Goal: Task Accomplishment & Management: Use online tool/utility

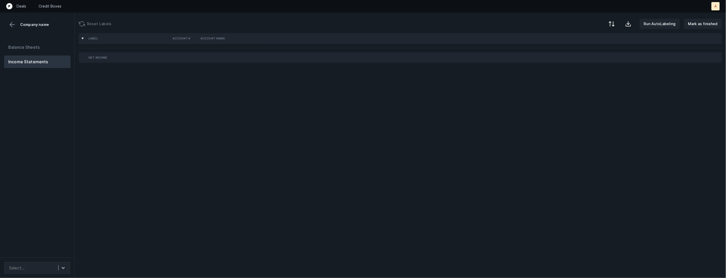
click at [61, 158] on div "Balance Sheets Income Statements" at bounding box center [37, 147] width 75 height 220
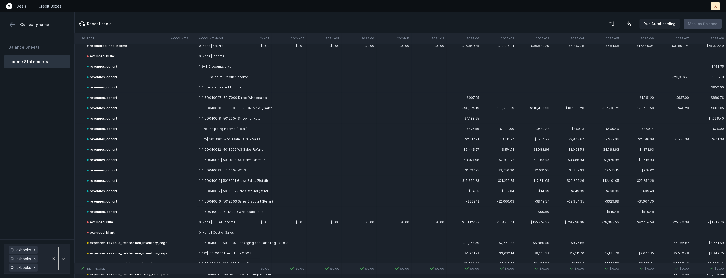
scroll to position [2009, 1214]
click at [36, 260] on icon at bounding box center [35, 259] width 4 height 4
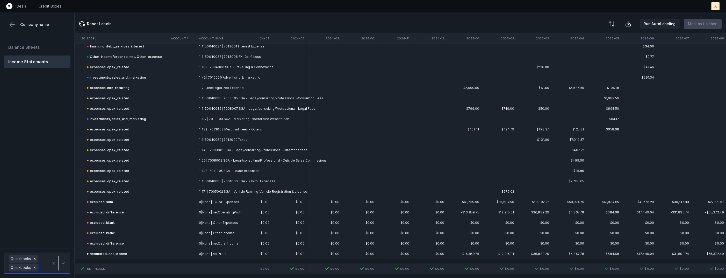
scroll to position [1798, 1214]
click at [35, 267] on icon at bounding box center [35, 268] width 4 height 4
click at [40, 45] on button "Balance Sheets" at bounding box center [37, 47] width 66 height 12
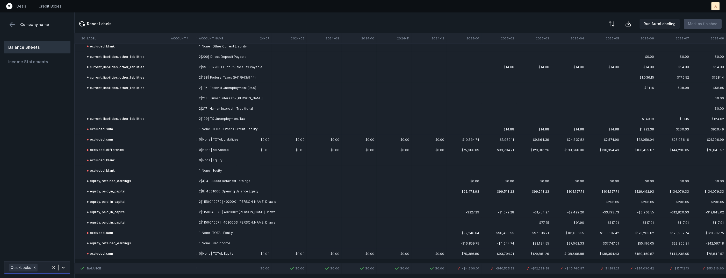
scroll to position [400, 1214]
click at [226, 100] on td "2|218| Human Interest - Roth" at bounding box center [228, 99] width 63 height 10
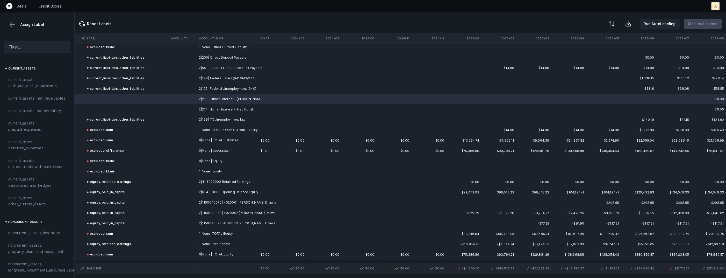
click at [214, 109] on td "2|217| Human Interest - Traditional" at bounding box center [228, 109] width 63 height 10
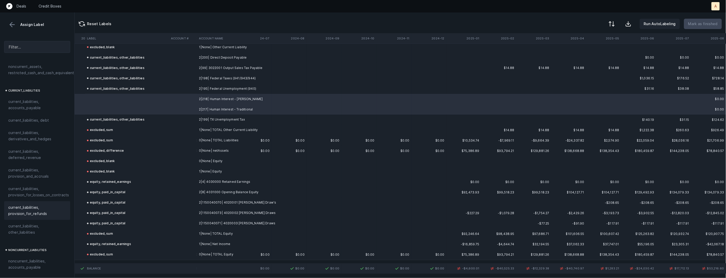
scroll to position [317, 0]
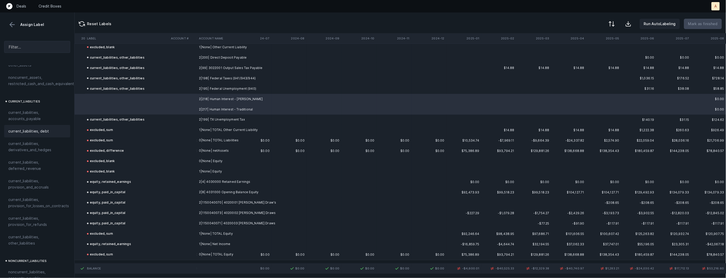
click at [29, 128] on span "current_liabilities, debt" at bounding box center [28, 131] width 41 height 6
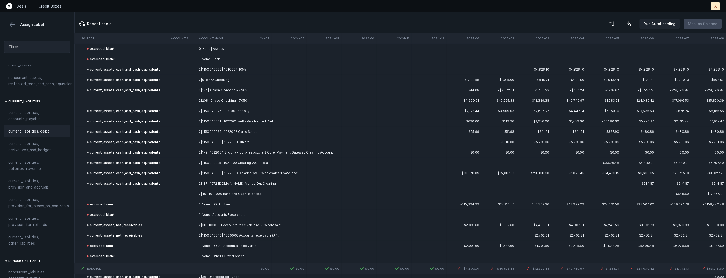
scroll to position [0, 1214]
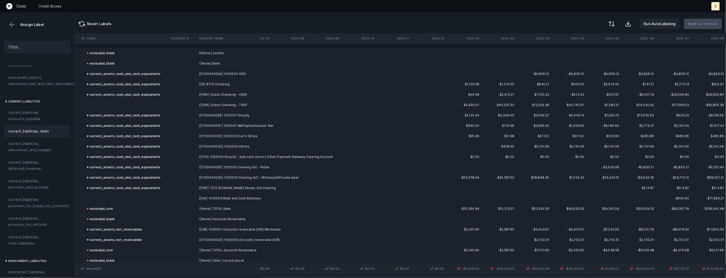
click at [165, 198] on td at bounding box center [127, 198] width 84 height 10
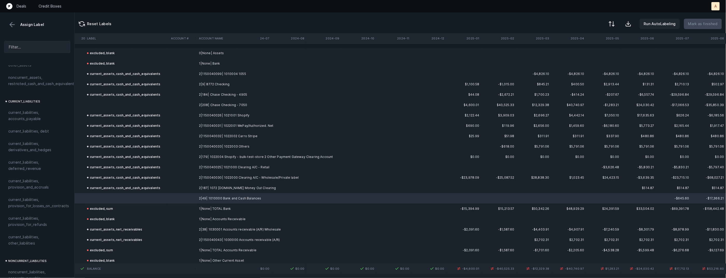
click at [106, 105] on td at bounding box center [127, 105] width 84 height 10
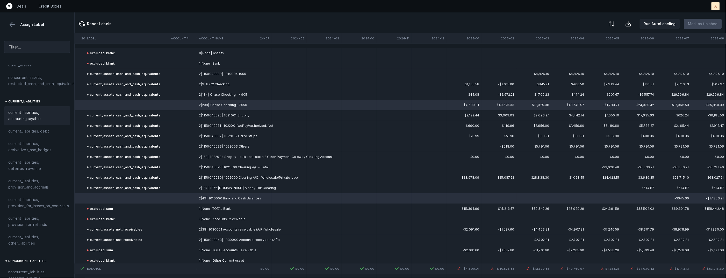
scroll to position [0, 0]
click at [35, 87] on span "current_assets, cash_and_cash_equivalents" at bounding box center [37, 82] width 58 height 12
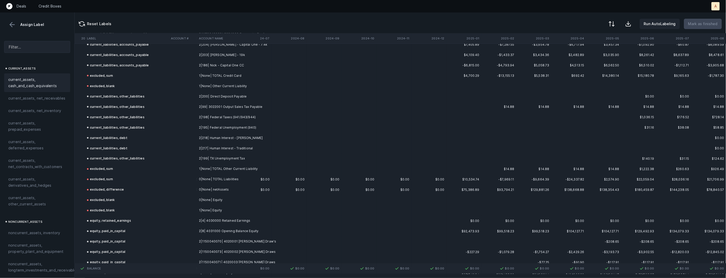
scroll to position [400, 1214]
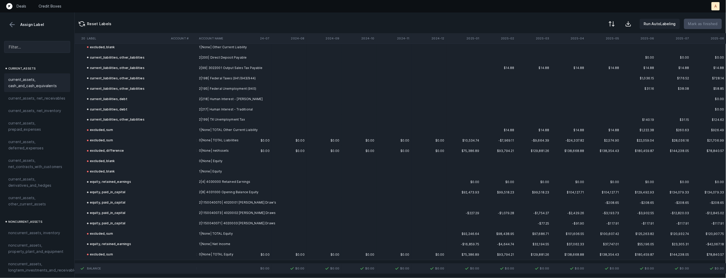
click at [13, 24] on button at bounding box center [12, 25] width 8 height 8
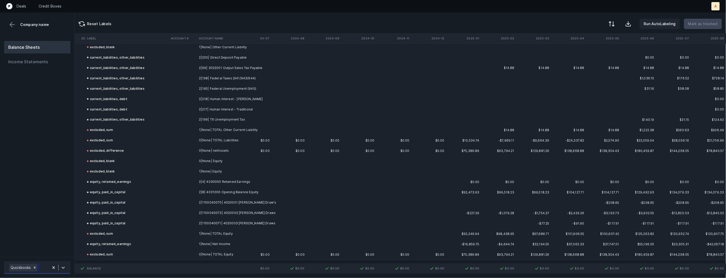
click at [61, 272] on div "Quickbooks" at bounding box center [37, 267] width 66 height 12
click at [58, 242] on div "Quickbooks" at bounding box center [37, 242] width 66 height 10
click at [63, 265] on icon at bounding box center [63, 262] width 5 height 5
click at [63, 243] on div "Quickbooks" at bounding box center [37, 244] width 66 height 10
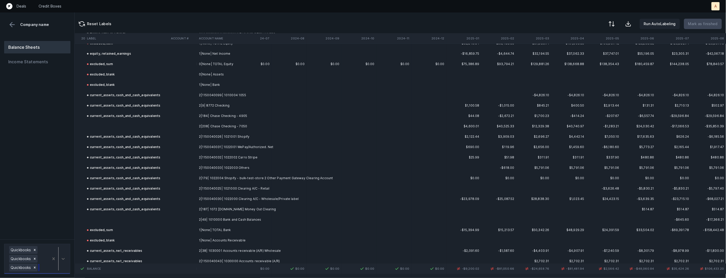
scroll to position [600, 1214]
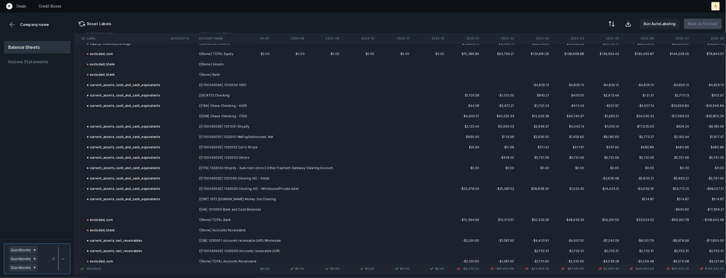
click at [149, 113] on td at bounding box center [127, 116] width 84 height 10
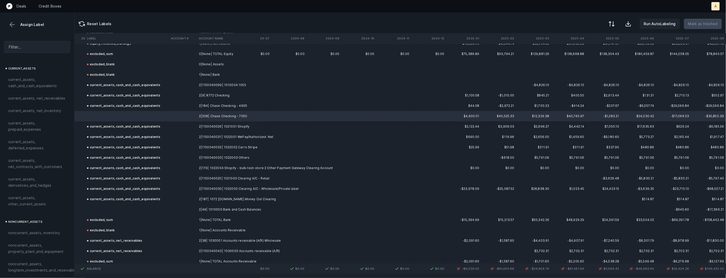
click at [115, 205] on td at bounding box center [127, 209] width 84 height 10
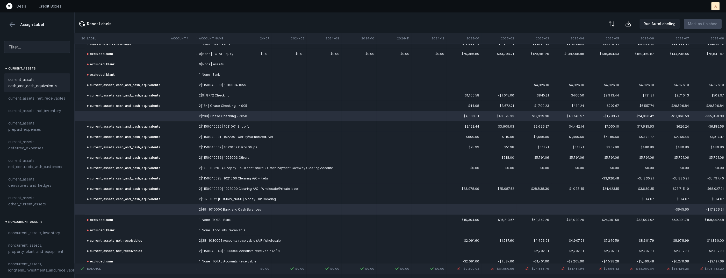
click at [30, 86] on span "current_assets, cash_and_cash_equivalents" at bounding box center [37, 82] width 58 height 12
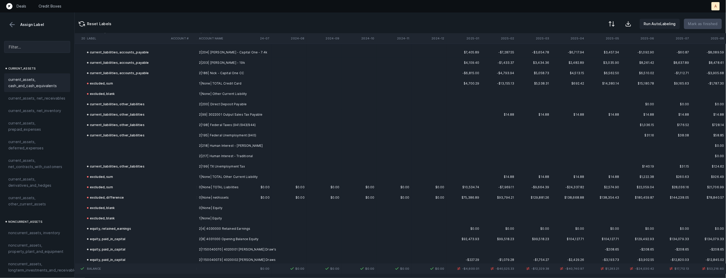
scroll to position [1006, 1214]
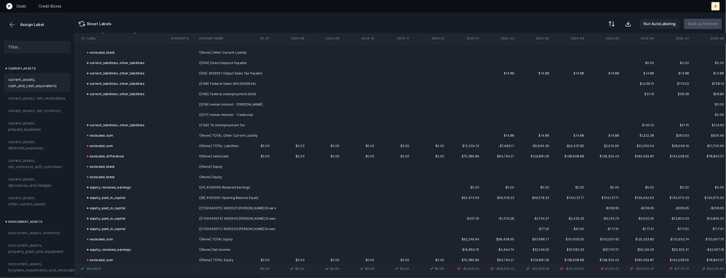
click at [226, 105] on td "2|218| Human Interest - Roth" at bounding box center [228, 104] width 63 height 10
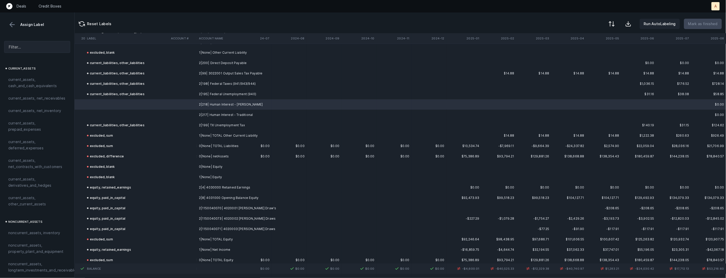
click at [217, 113] on td "2|217| Human Interest - Traditional" at bounding box center [228, 115] width 63 height 10
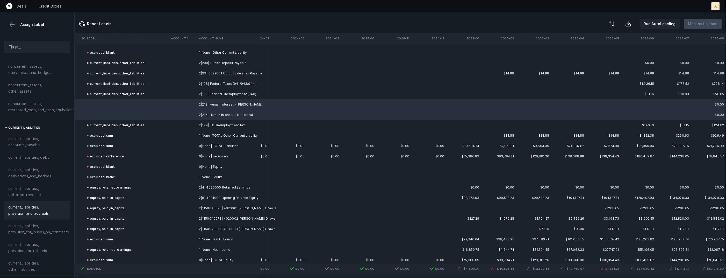
scroll to position [293, 0]
click at [32, 149] on div "current_liabilities, debt" at bounding box center [37, 155] width 66 height 12
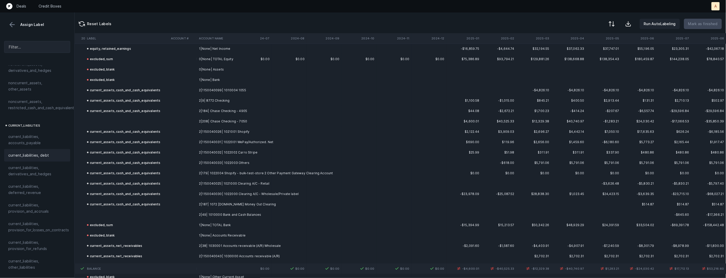
scroll to position [1212, 1214]
click at [200, 114] on td "2|208| Chase Checking - 7050" at bounding box center [228, 116] width 63 height 10
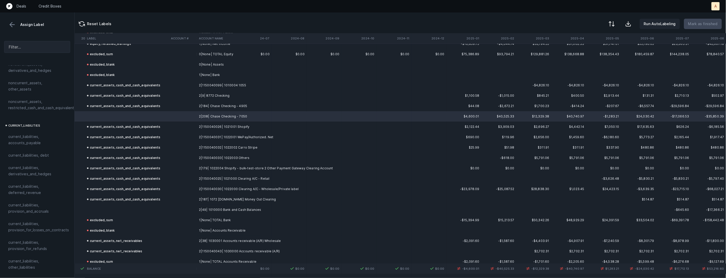
click at [120, 208] on td at bounding box center [127, 209] width 84 height 10
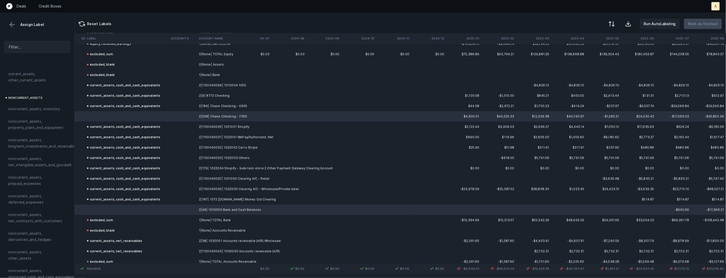
scroll to position [0, 0]
click at [33, 77] on span "current_assets, cash_and_cash_equivalents" at bounding box center [37, 82] width 58 height 12
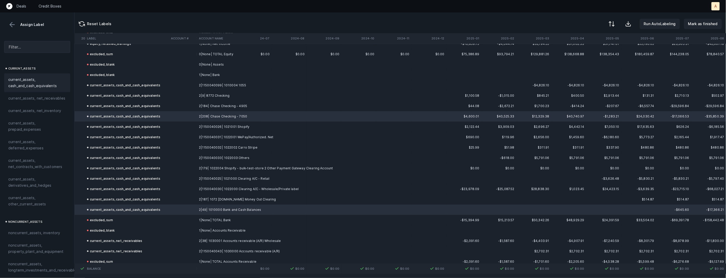
click at [10, 22] on button at bounding box center [12, 25] width 8 height 8
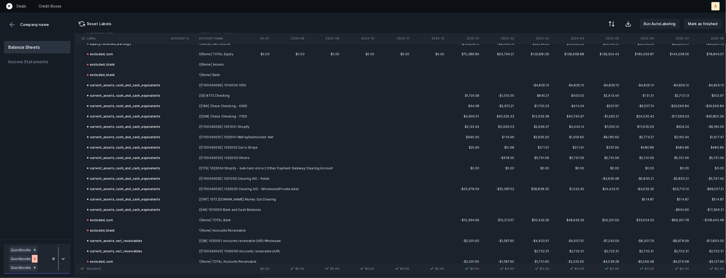
click at [36, 262] on div at bounding box center [35, 259] width 6 height 8
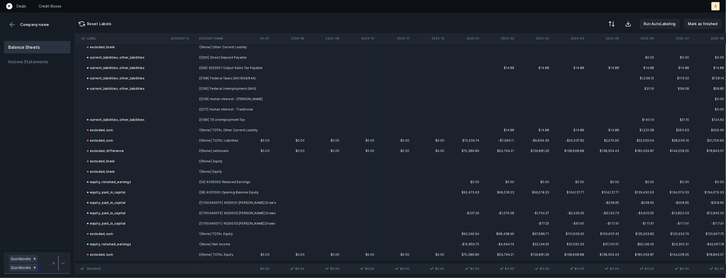
click at [35, 268] on icon at bounding box center [35, 268] width 4 height 4
click at [58, 212] on div "Balance Sheets Income Statements" at bounding box center [37, 147] width 75 height 220
click at [695, 25] on p "Mark as finished" at bounding box center [703, 24] width 30 height 6
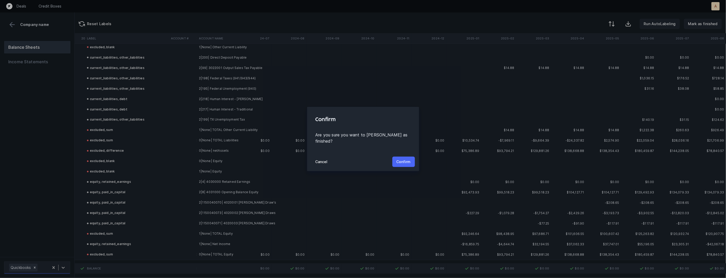
click at [403, 159] on p "Confirm" at bounding box center [404, 162] width 14 height 6
click at [403, 157] on button "Confirm" at bounding box center [404, 161] width 23 height 10
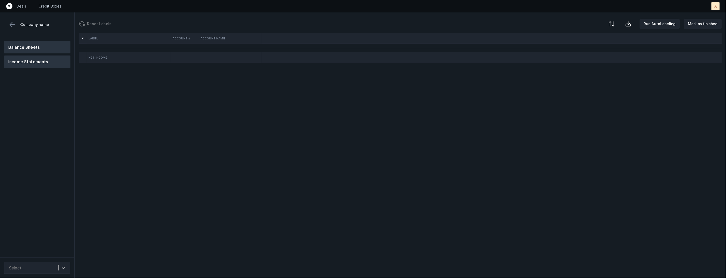
click at [31, 52] on button "Balance Sheets" at bounding box center [37, 47] width 66 height 12
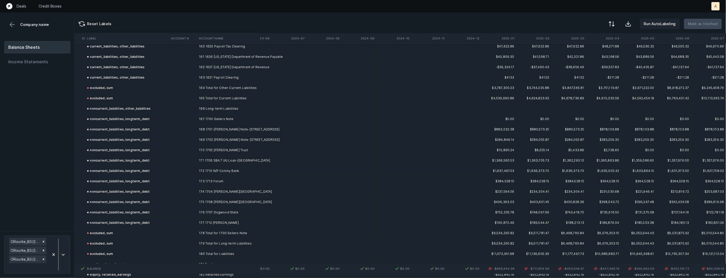
scroll to position [3798, 620]
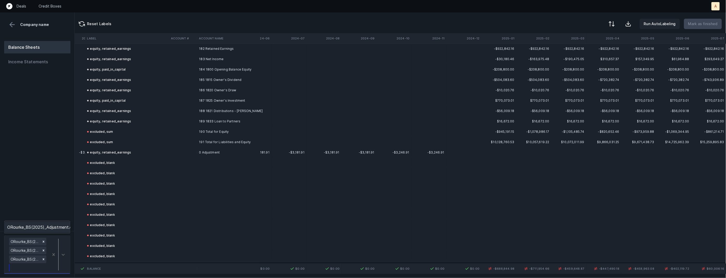
click at [58, 244] on div at bounding box center [58, 255] width 19 height 36
click at [58, 230] on div "ORourke_BS(2025)_Adjustment.csv" at bounding box center [37, 227] width 66 height 10
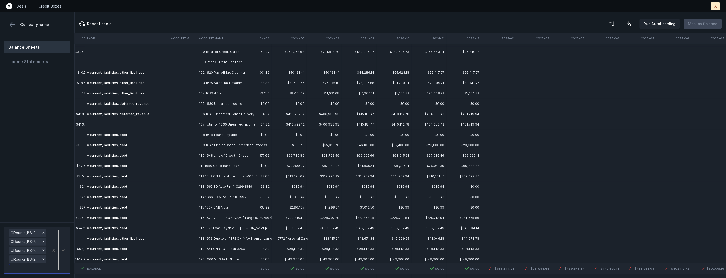
scroll to position [1038, 620]
click at [611, 26] on div at bounding box center [611, 24] width 6 height 6
click at [582, 57] on div "By Hum label" at bounding box center [578, 55] width 23 height 6
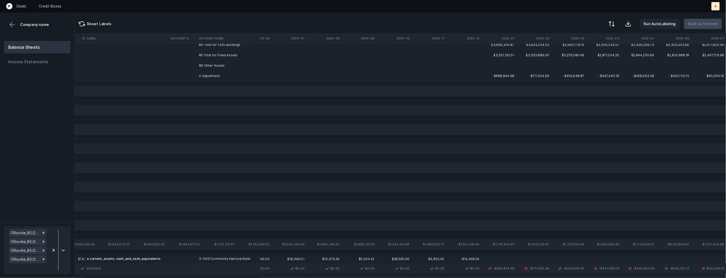
scroll to position [323, 620]
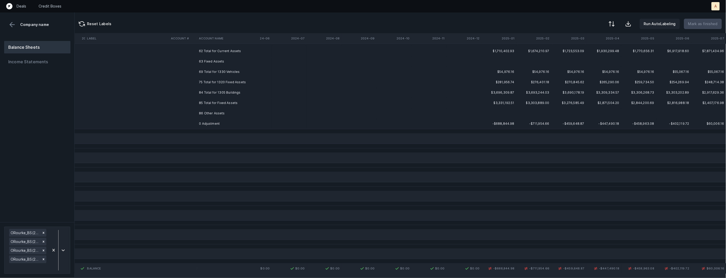
click at [515, 122] on td "-$688,844.98" at bounding box center [499, 123] width 35 height 10
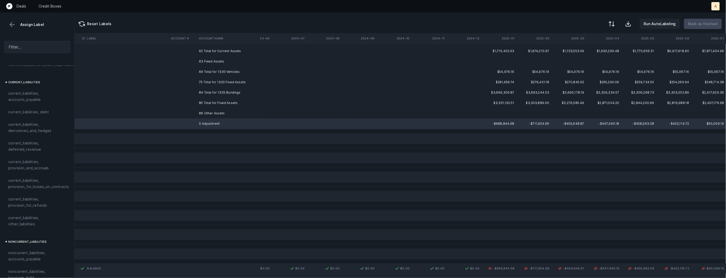
scroll to position [560, 0]
click at [42, 204] on span "equity, retained_earnings" at bounding box center [30, 207] width 45 height 6
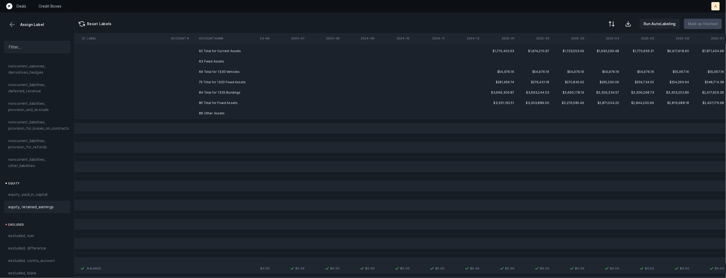
scroll to position [0, 620]
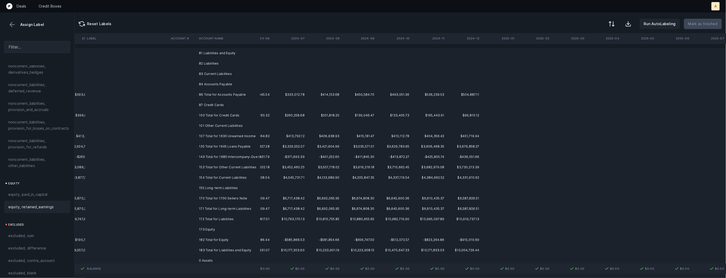
click at [193, 59] on td at bounding box center [183, 63] width 28 height 10
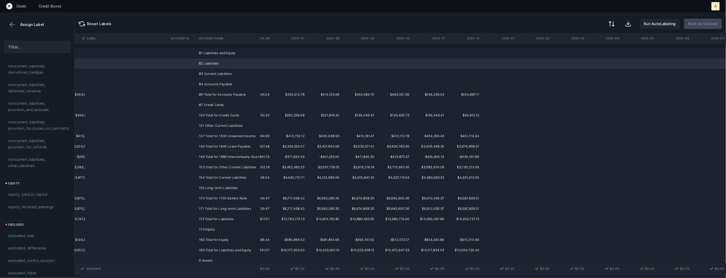
click at [210, 55] on td "81 Liabilities and Equity" at bounding box center [228, 53] width 63 height 10
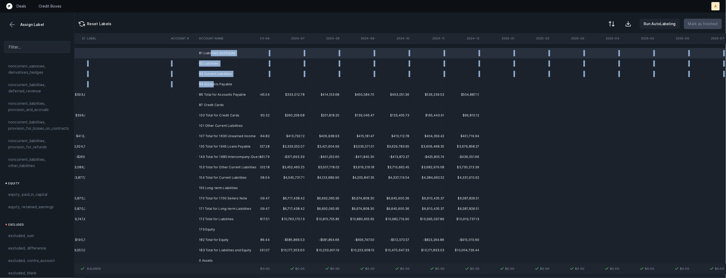
click at [212, 84] on td "84 Accounts Payable" at bounding box center [228, 84] width 63 height 10
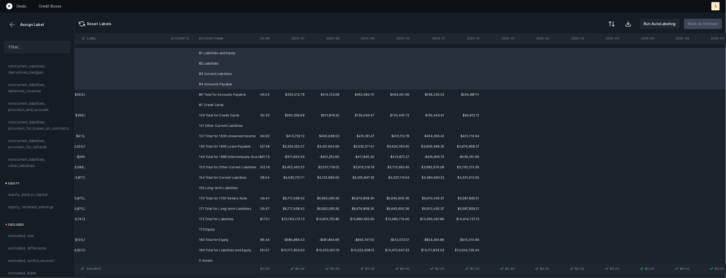
click at [213, 103] on td "87 Credit Cards" at bounding box center [228, 105] width 63 height 10
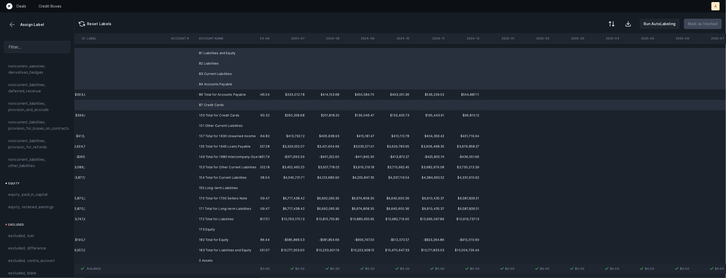
click at [215, 124] on td "101 Other Current Liabilities" at bounding box center [228, 125] width 63 height 10
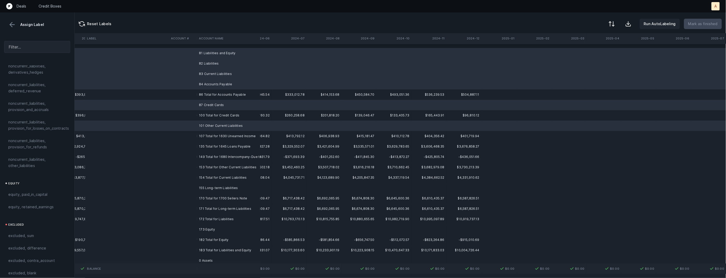
click at [209, 227] on td "173 Equity" at bounding box center [228, 229] width 63 height 10
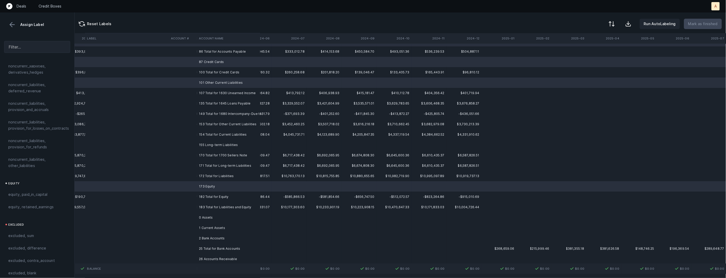
scroll to position [67, 620]
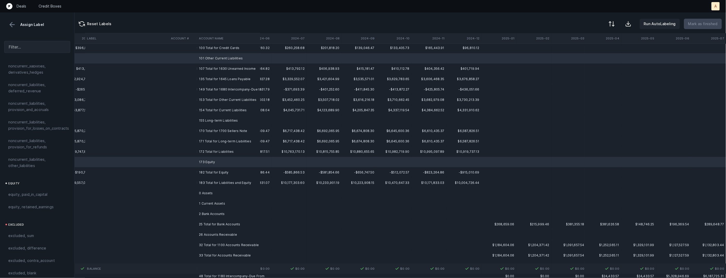
click at [212, 198] on td "1 Current Assets" at bounding box center [228, 203] width 63 height 10
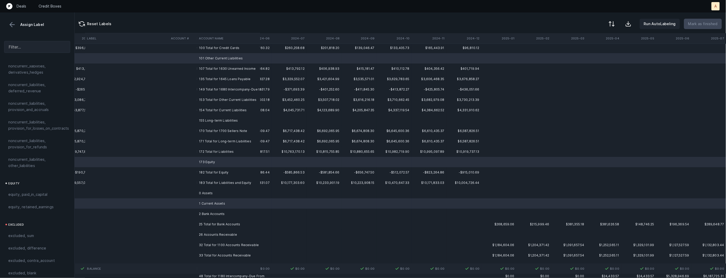
click at [210, 197] on td "0 Assets" at bounding box center [228, 193] width 63 height 10
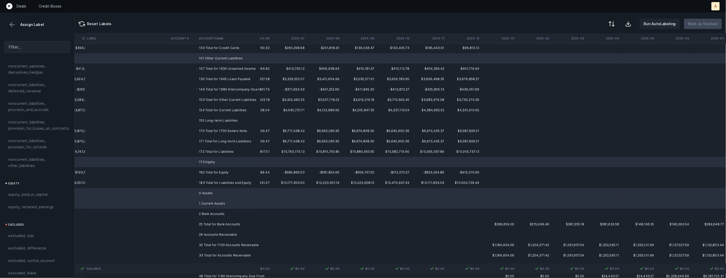
click at [207, 212] on td "2 Bank Accounts" at bounding box center [228, 214] width 63 height 10
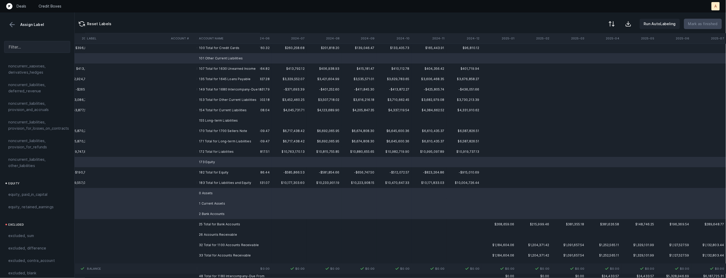
click at [209, 232] on td "26 Accounts Receivable" at bounding box center [228, 234] width 63 height 10
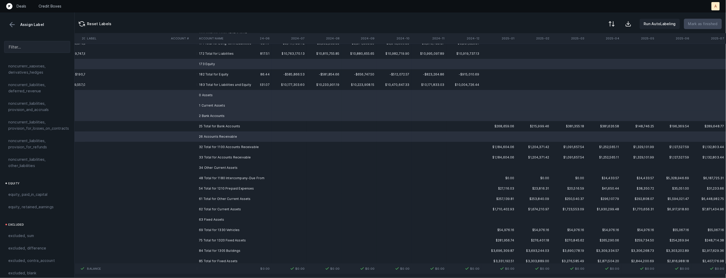
scroll to position [168, 620]
click at [212, 163] on td "34 Other Current Assets" at bounding box center [228, 164] width 63 height 10
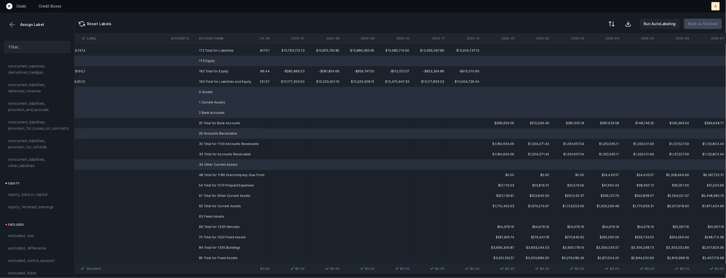
click at [211, 220] on td "63 Fixed Assets" at bounding box center [228, 216] width 63 height 10
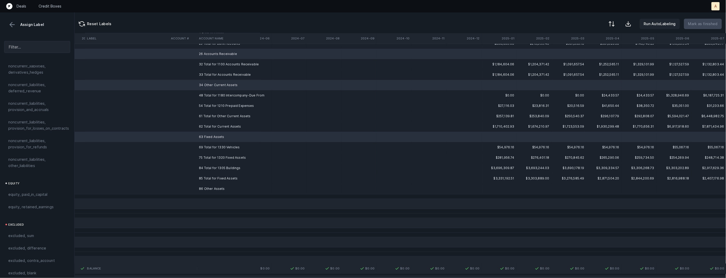
scroll to position [260, 620]
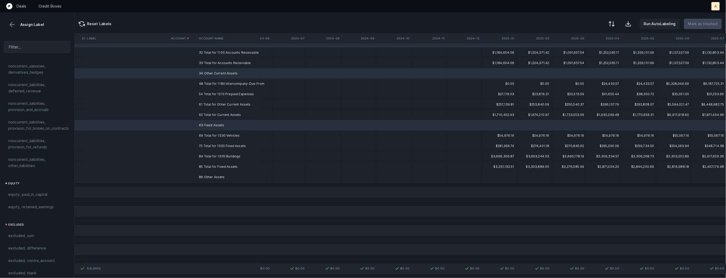
click at [195, 179] on td at bounding box center [183, 177] width 28 height 10
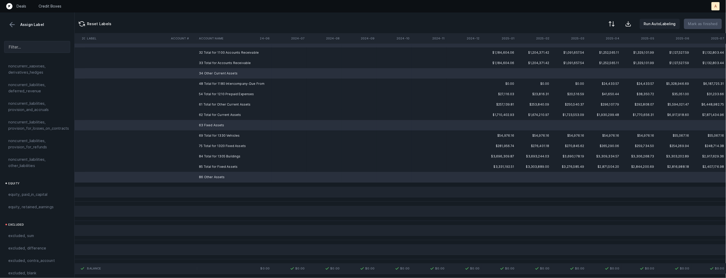
click at [30, 270] on span "excluded, blank" at bounding box center [22, 273] width 28 height 6
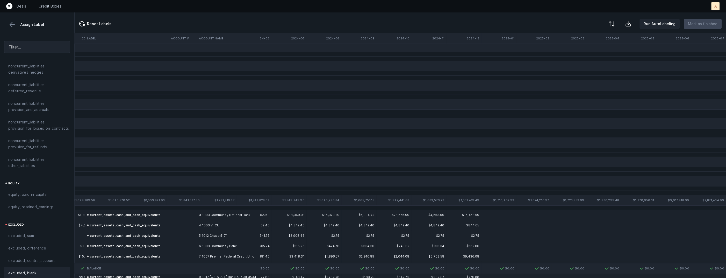
scroll to position [0, 620]
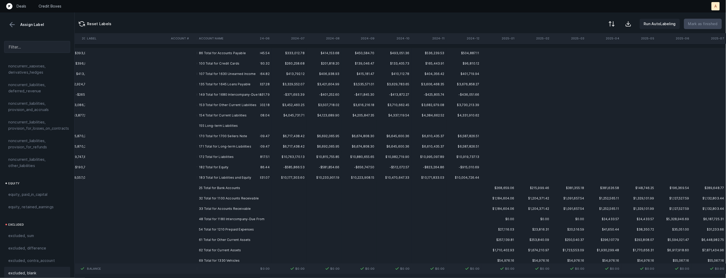
click at [226, 54] on td "86 Total for Accounts Payable" at bounding box center [228, 53] width 63 height 10
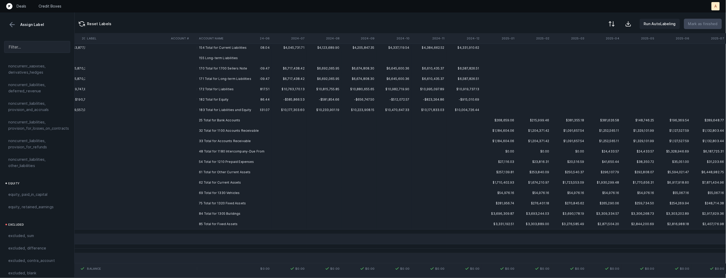
scroll to position [90, 620]
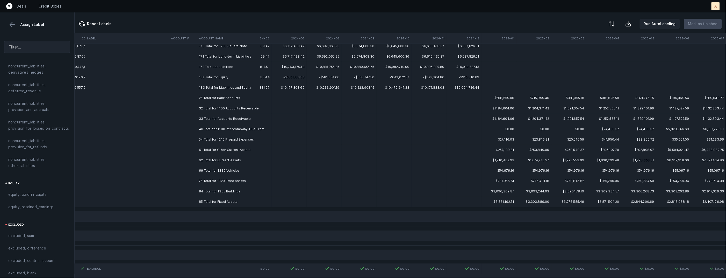
click at [229, 203] on td "85 Total for Fixed Assets" at bounding box center [228, 201] width 63 height 10
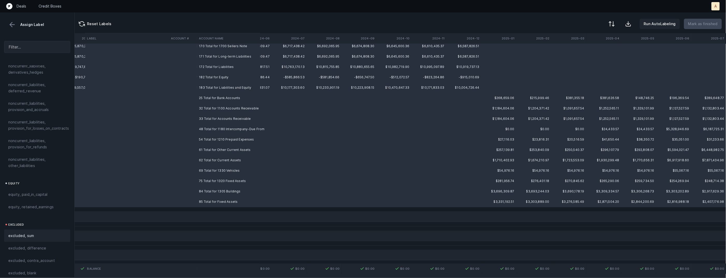
click at [39, 232] on div "excluded, sum" at bounding box center [37, 235] width 58 height 6
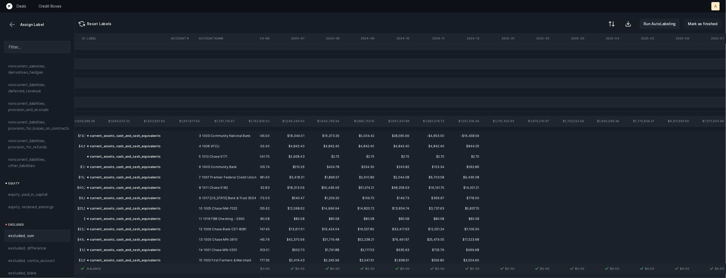
click at [694, 25] on p "Mark as finished" at bounding box center [703, 24] width 30 height 6
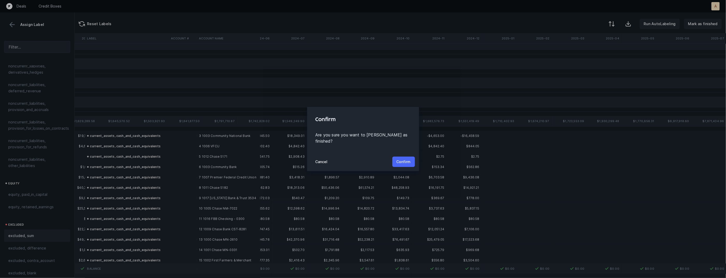
click at [404, 159] on p "Confirm" at bounding box center [404, 162] width 14 height 6
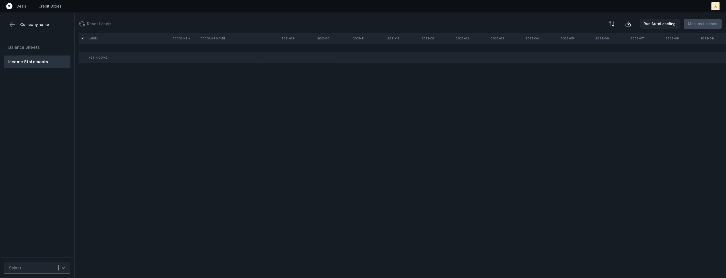
click at [61, 266] on icon at bounding box center [63, 267] width 5 height 5
click at [58, 255] on div "Quickbooks" at bounding box center [37, 253] width 66 height 10
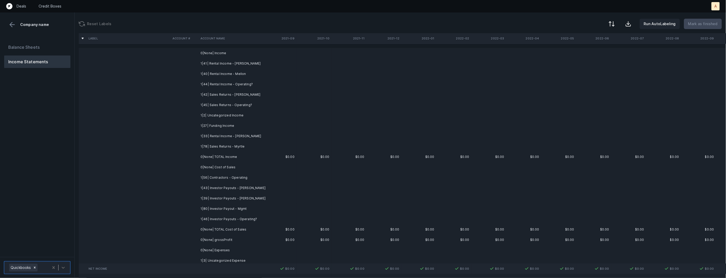
click at [234, 65] on td "1|41| Rental Income - Dixie" at bounding box center [229, 63] width 63 height 10
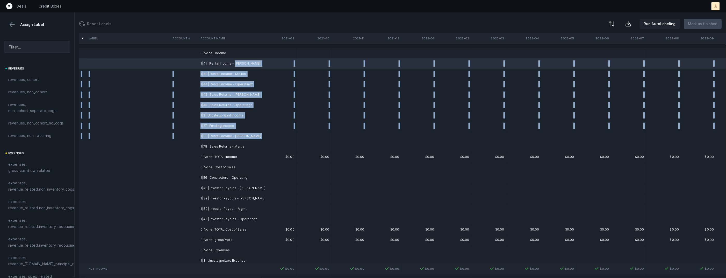
click at [218, 140] on td "1|33| Rental Income - Coleman" at bounding box center [229, 136] width 63 height 10
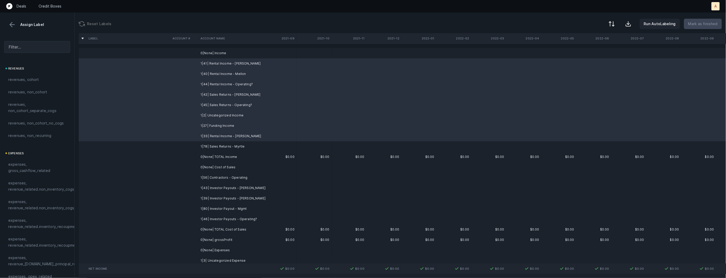
click at [209, 145] on td "1|78| Sales Returns - Myrtle" at bounding box center [229, 146] width 63 height 10
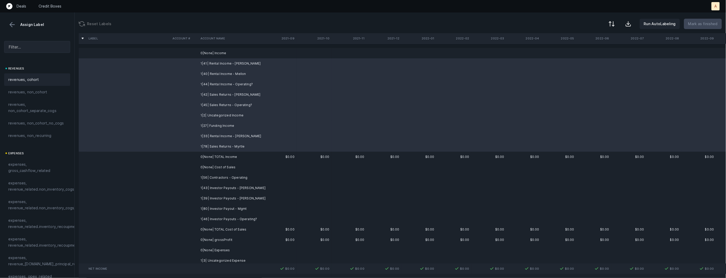
click at [33, 74] on div "revenues, cohort" at bounding box center [37, 79] width 66 height 12
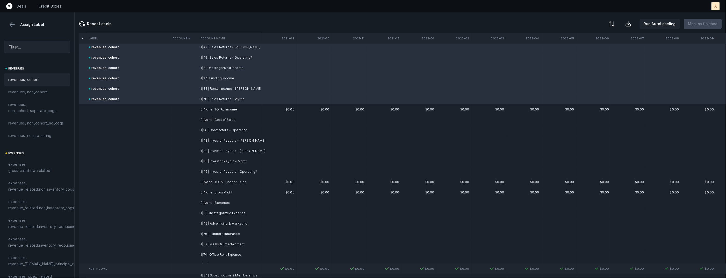
scroll to position [68, 0]
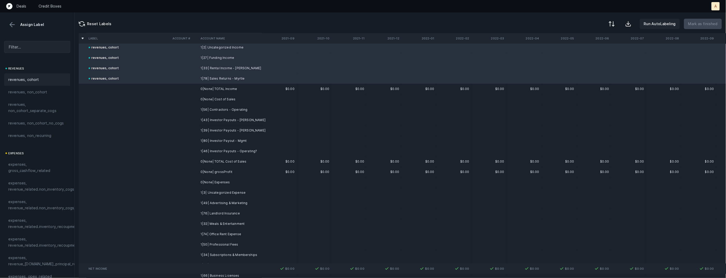
click at [228, 111] on td "1|56| Contractors - Operating" at bounding box center [229, 109] width 63 height 10
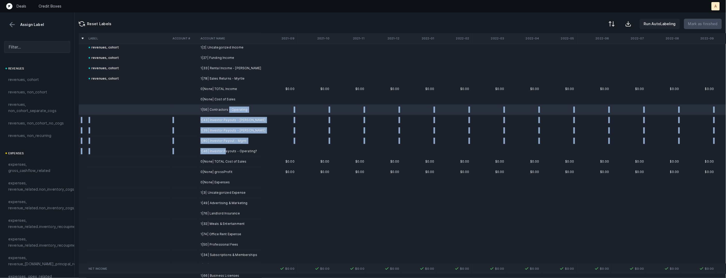
click at [225, 149] on td "1|46| Investor Payouts - Operating?" at bounding box center [229, 151] width 63 height 10
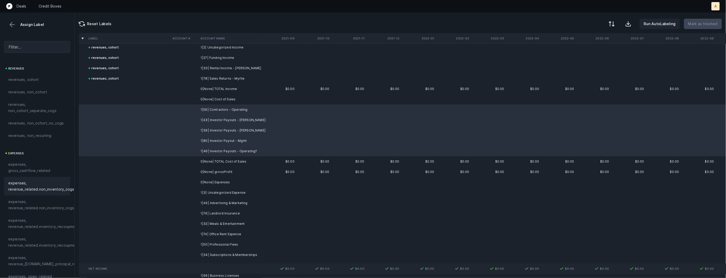
click at [47, 181] on span "expenses, revenue_related.non_inventory_cogs" at bounding box center [41, 186] width 66 height 12
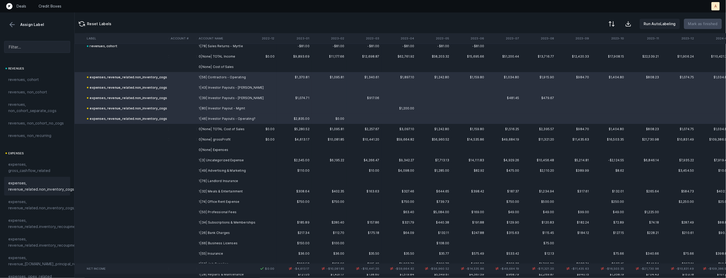
scroll to position [107, 545]
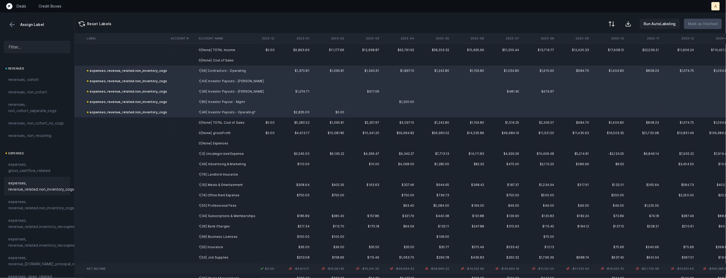
click at [231, 155] on td "1|3| Uncategorized Expense" at bounding box center [228, 153] width 63 height 10
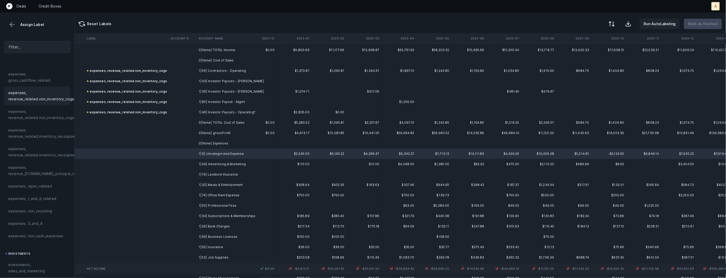
scroll to position [99, 0]
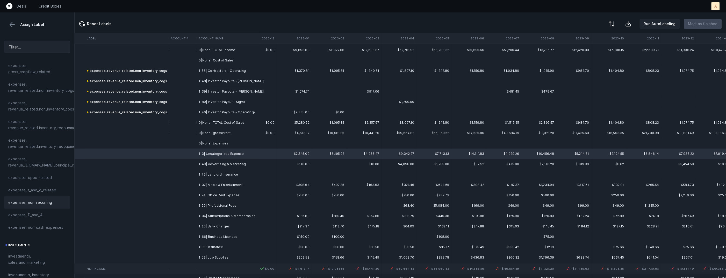
click at [42, 199] on div "expenses, non_recurring" at bounding box center [37, 202] width 66 height 12
click at [225, 164] on td "1|49| Advertising & Marketing" at bounding box center [228, 164] width 63 height 10
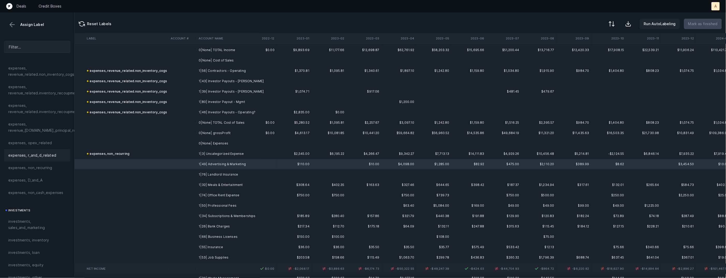
scroll to position [157, 0]
click at [227, 186] on td "1|32| Meals & Entertainment" at bounding box center [228, 185] width 63 height 10
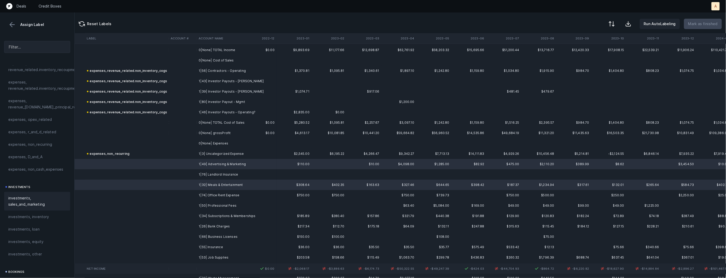
click at [43, 207] on span "investments, sales_and_marketing" at bounding box center [37, 201] width 58 height 12
click at [154, 176] on td at bounding box center [127, 174] width 84 height 10
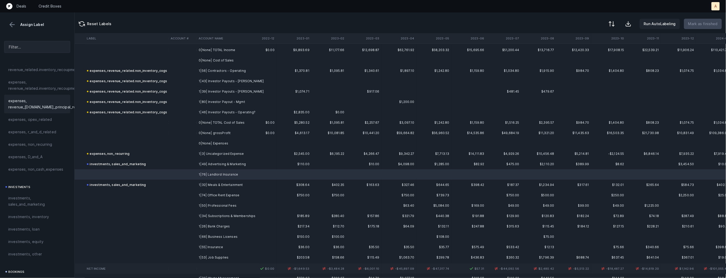
click at [38, 110] on span "expenses, revenue_[DOMAIN_NAME]_principal_recoupment" at bounding box center [51, 104] width 86 height 12
click at [36, 116] on div "expenses, opex_related" at bounding box center [37, 119] width 66 height 12
click at [227, 194] on td "1|74| Office Rent Expense" at bounding box center [228, 195] width 63 height 10
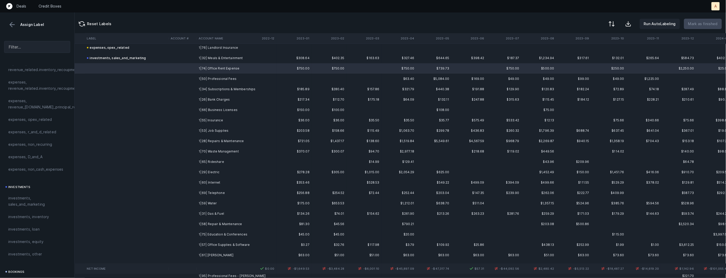
scroll to position [237, 545]
click at [200, 236] on td "1|57| Office Supplies & Software" at bounding box center [228, 241] width 63 height 10
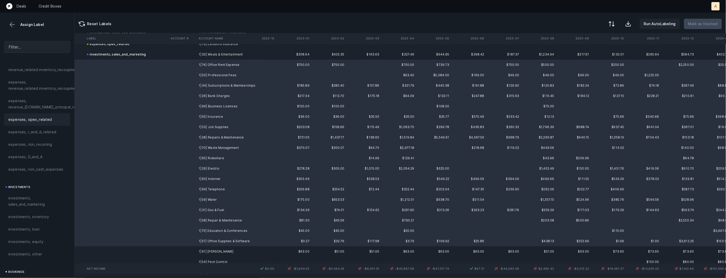
click at [48, 123] on div "expenses, opex_related" at bounding box center [37, 119] width 66 height 12
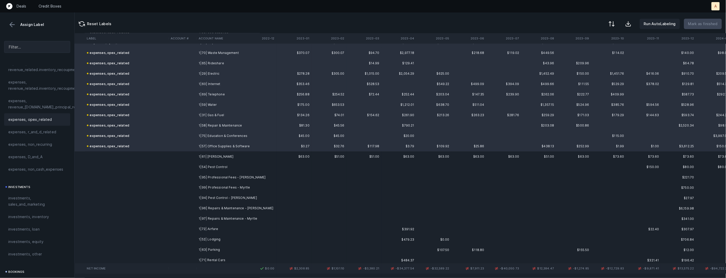
scroll to position [352, 545]
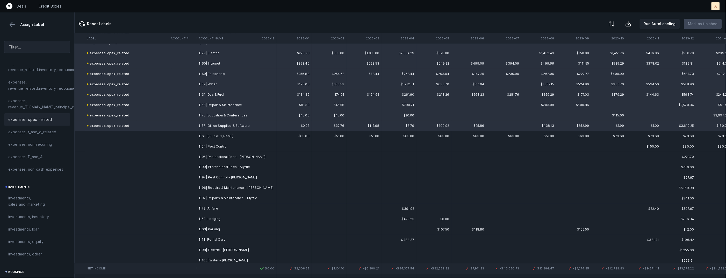
click at [212, 138] on td "1|61| Gusto Fee" at bounding box center [228, 136] width 63 height 10
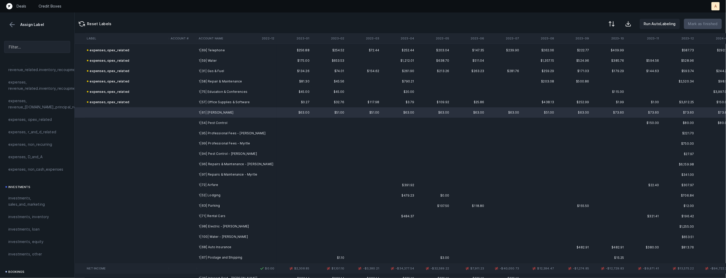
scroll to position [378, 545]
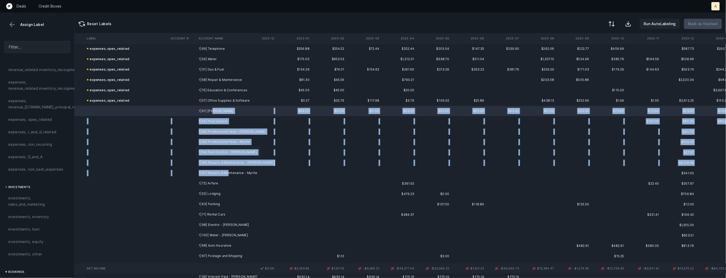
click at [227, 170] on td "1|97| Repairs & Maintenance - Myrtle" at bounding box center [228, 173] width 63 height 10
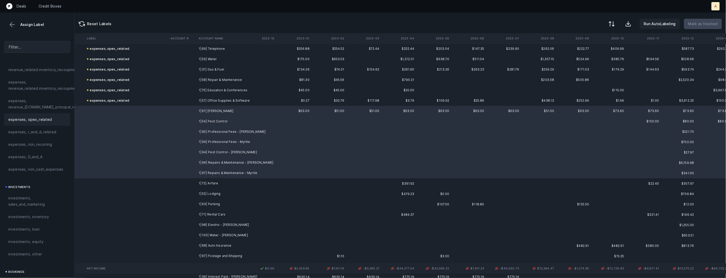
click at [56, 120] on div "expenses, opex_related" at bounding box center [37, 119] width 58 height 6
click at [223, 179] on td "1|72| Airfare" at bounding box center [228, 183] width 63 height 10
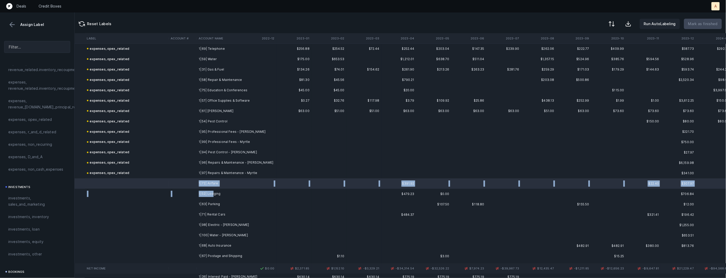
click at [213, 191] on td "1|52| Lodging" at bounding box center [228, 194] width 63 height 10
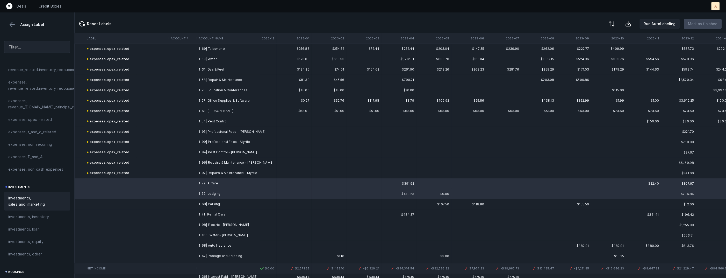
click at [40, 202] on span "investments, sales_and_marketing" at bounding box center [37, 201] width 58 height 12
click at [184, 203] on td at bounding box center [183, 204] width 28 height 10
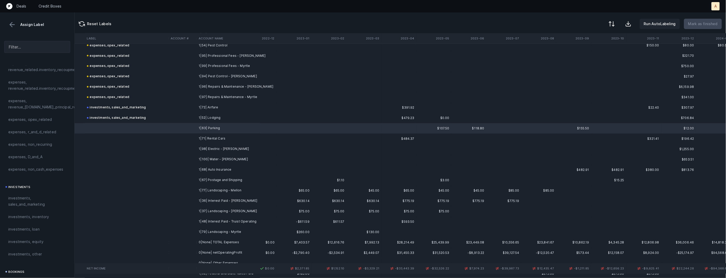
scroll to position [457, 545]
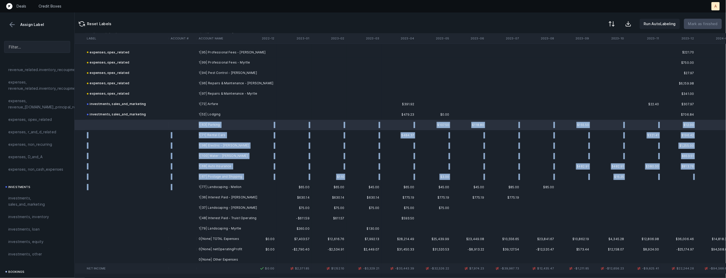
click at [203, 183] on td "1|77| Landscaping - Mellon" at bounding box center [228, 187] width 63 height 10
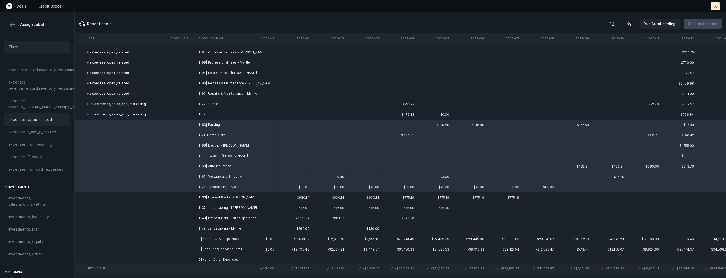
click at [32, 119] on span "expenses, opex_related" at bounding box center [30, 119] width 44 height 6
click at [207, 196] on td "1|36| Interest Paid - Coleman" at bounding box center [228, 197] width 63 height 10
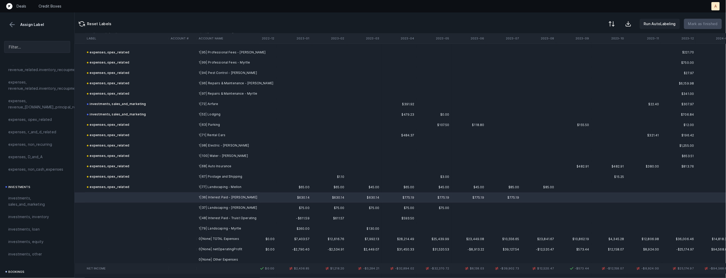
click at [207, 221] on td "1|48| Interest Paid - Truist Operating" at bounding box center [228, 218] width 63 height 10
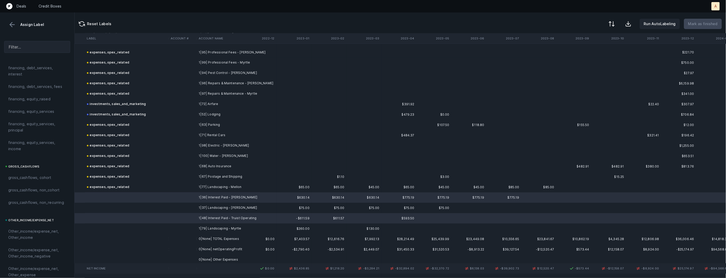
scroll to position [406, 0]
click at [29, 121] on span "financing, debt_services, interest" at bounding box center [37, 121] width 58 height 12
click at [124, 205] on td at bounding box center [127, 208] width 84 height 10
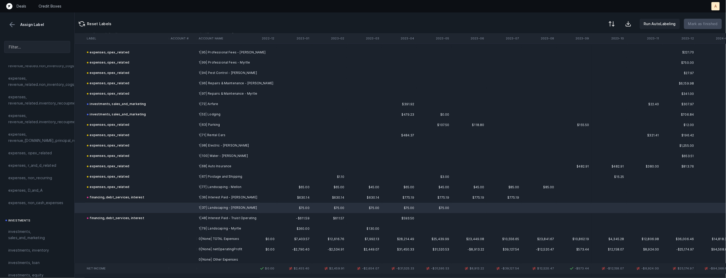
scroll to position [112, 0]
click at [46, 154] on span "expenses, revenue_related.financial_principal_recoupment" at bounding box center [51, 148] width 86 height 12
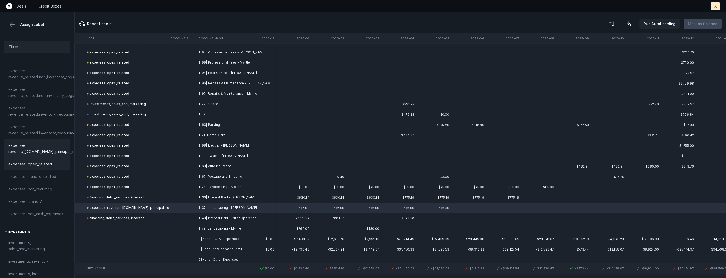
click at [45, 159] on div "expenses, opex_related" at bounding box center [37, 164] width 66 height 12
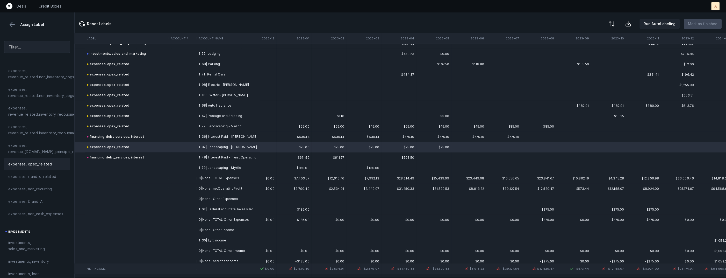
scroll to position [535, 545]
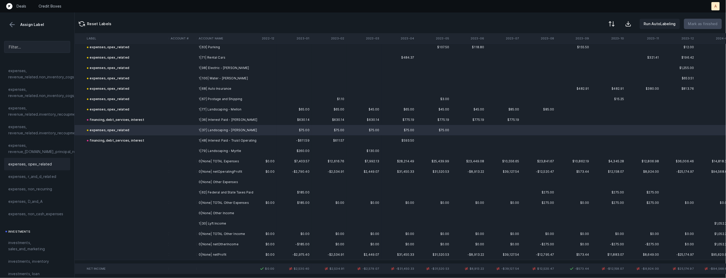
click at [169, 147] on td at bounding box center [183, 151] width 28 height 10
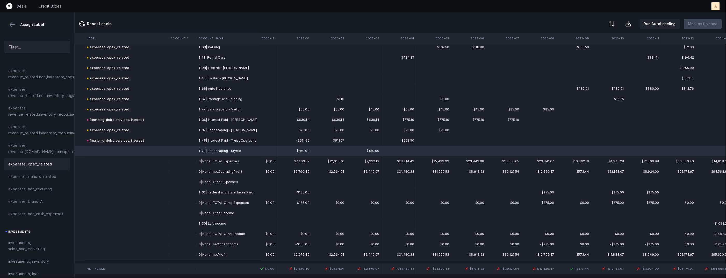
click at [44, 161] on span "expenses, opex_related" at bounding box center [30, 164] width 44 height 6
click at [232, 193] on td "1|62| Federal and State Taxes Paid" at bounding box center [228, 192] width 63 height 10
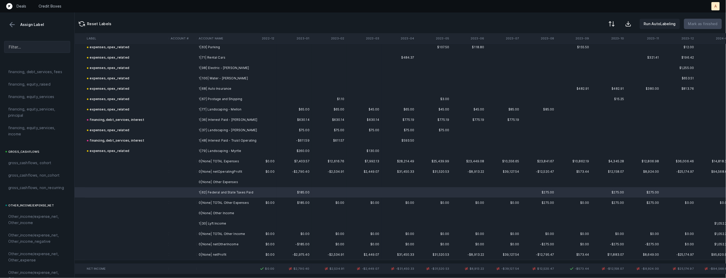
scroll to position [578, 0]
click at [32, 145] on span "Other_income/expense_net, Other_expense" at bounding box center [37, 151] width 58 height 12
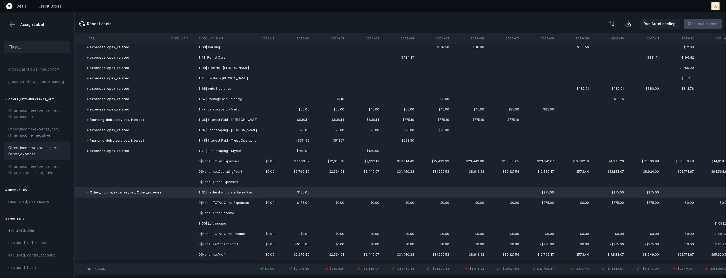
click at [203, 221] on td "1|30| Lyft Income" at bounding box center [228, 223] width 63 height 10
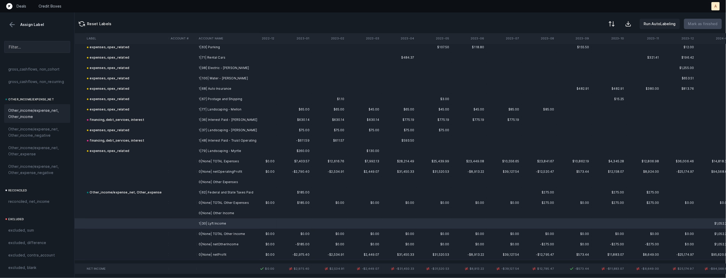
click at [46, 116] on span "Other_income/expense_net, Other_income" at bounding box center [37, 113] width 58 height 12
click at [189, 255] on td at bounding box center [183, 254] width 28 height 10
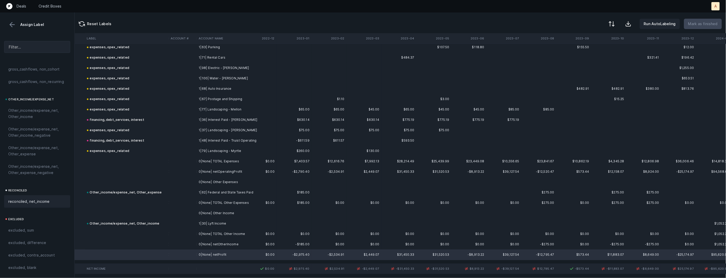
click at [26, 203] on span "reconciled, net_income" at bounding box center [28, 201] width 41 height 6
click at [617, 20] on button at bounding box center [611, 24] width 11 height 11
click at [592, 53] on div "By Hum label" at bounding box center [589, 55] width 52 height 10
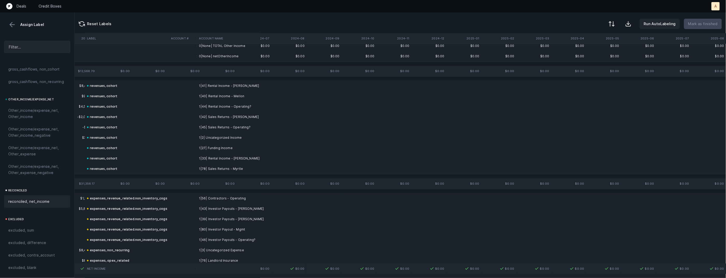
scroll to position [0, 1214]
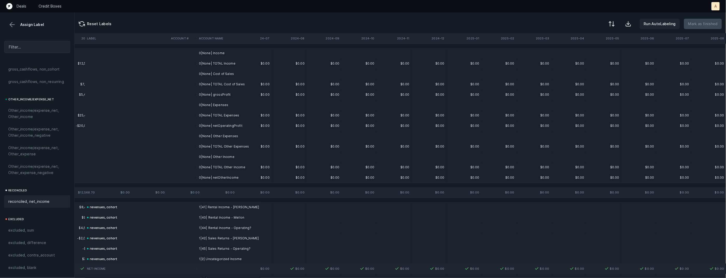
click at [231, 51] on td "0|None| Income" at bounding box center [228, 53] width 63 height 10
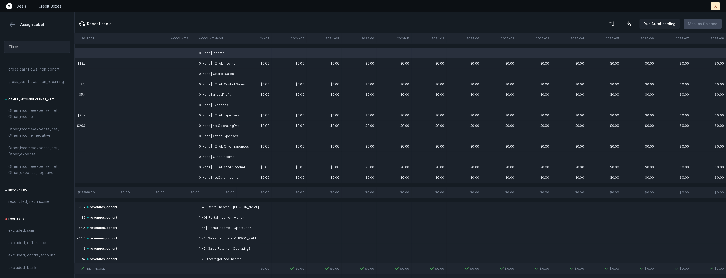
click at [223, 71] on td "0|None| Cost of Sales" at bounding box center [228, 74] width 63 height 10
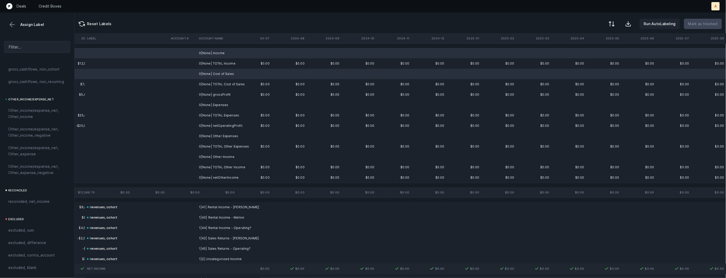
click at [220, 102] on td "0|None| Expenses" at bounding box center [228, 105] width 63 height 10
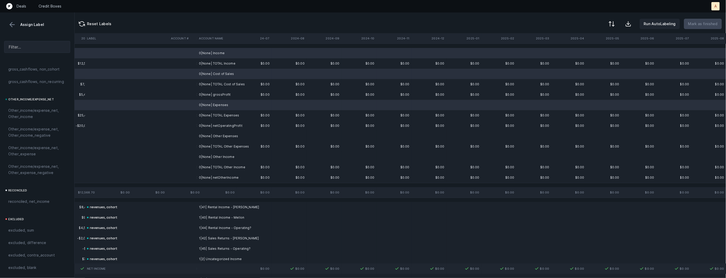
click at [219, 135] on td "0|None| Other Expenses" at bounding box center [228, 136] width 63 height 10
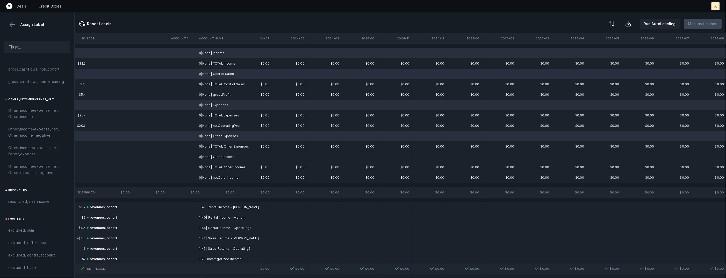
click at [216, 154] on td "0|None| Other Income" at bounding box center [228, 157] width 63 height 10
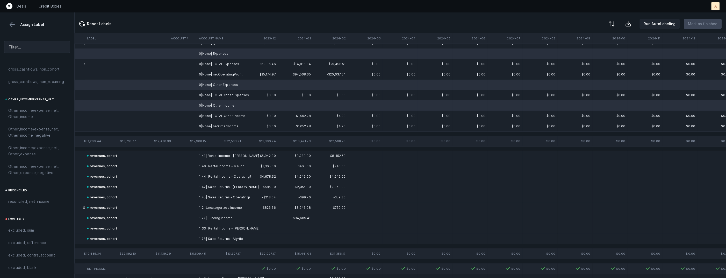
scroll to position [0, 963]
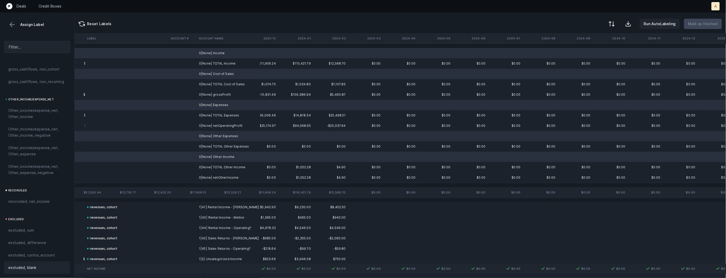
click at [33, 265] on span "excluded, blank" at bounding box center [22, 267] width 28 height 6
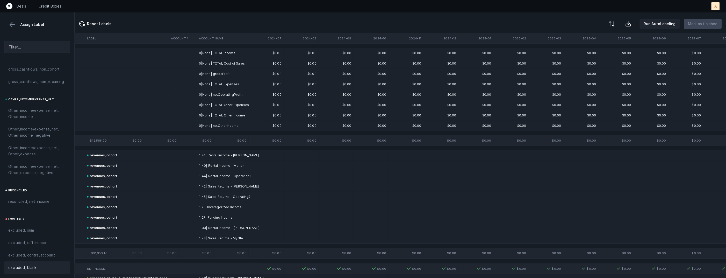
scroll to position [0, 1214]
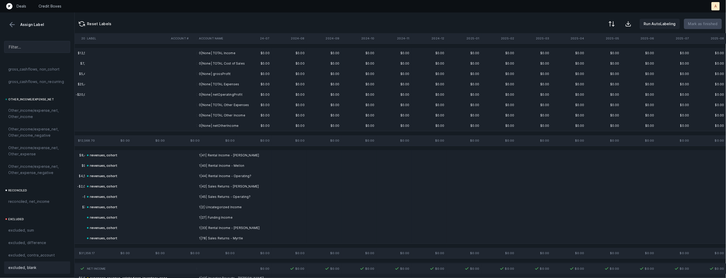
click at [215, 74] on td "0|None| grossProfit" at bounding box center [228, 74] width 63 height 10
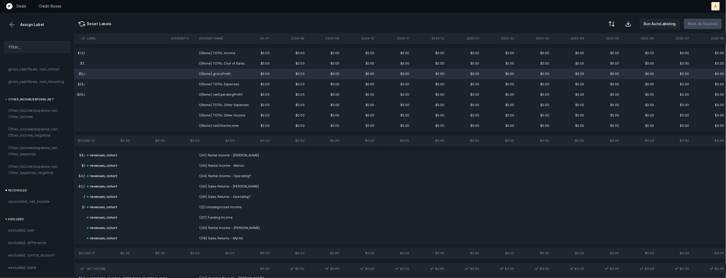
click at [219, 99] on td "0|None| netOperatingProfit" at bounding box center [228, 94] width 63 height 10
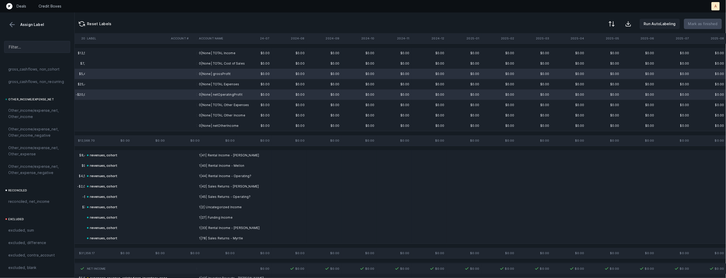
click at [216, 125] on td "0|None| netOtherIncome" at bounding box center [228, 125] width 63 height 10
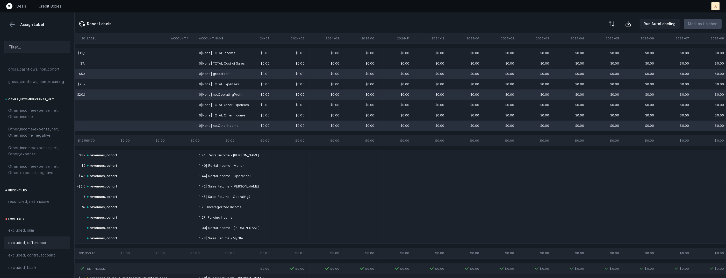
click at [51, 241] on div "excluded, difference" at bounding box center [37, 242] width 58 height 6
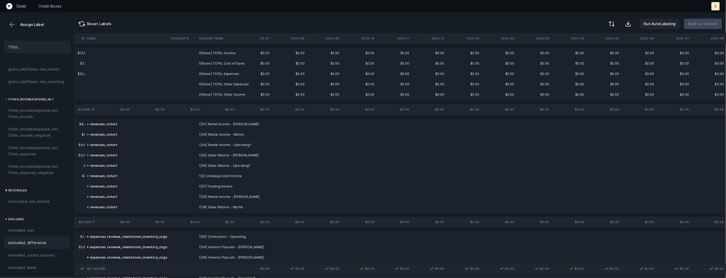
click at [223, 57] on td "0|None| TOTAL Income" at bounding box center [228, 53] width 63 height 10
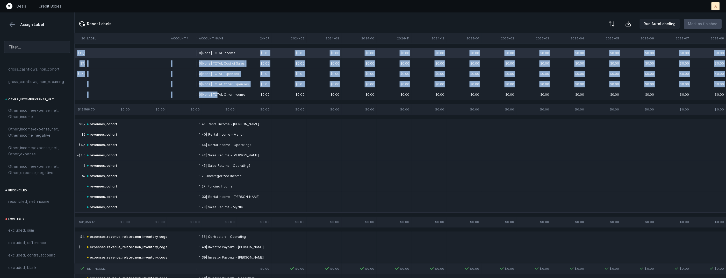
click at [217, 96] on td "0|None| TOTAL Other Income" at bounding box center [228, 94] width 63 height 10
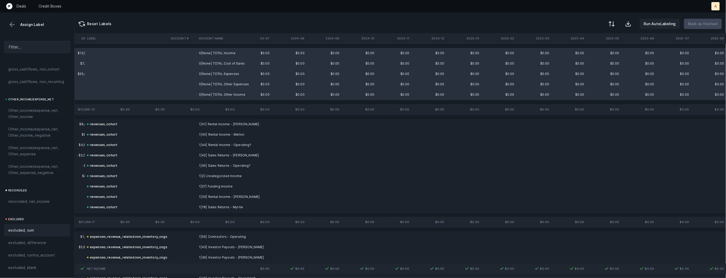
click at [41, 226] on div "excluded, sum" at bounding box center [37, 230] width 66 height 12
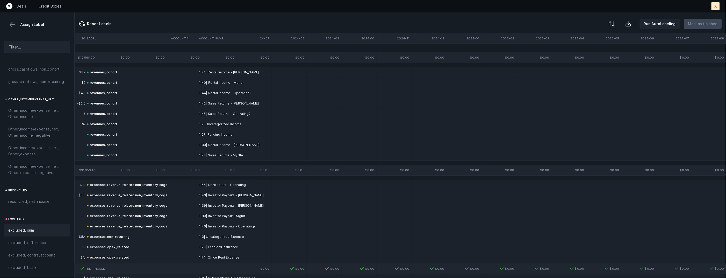
click at [12, 26] on button at bounding box center [12, 25] width 8 height 8
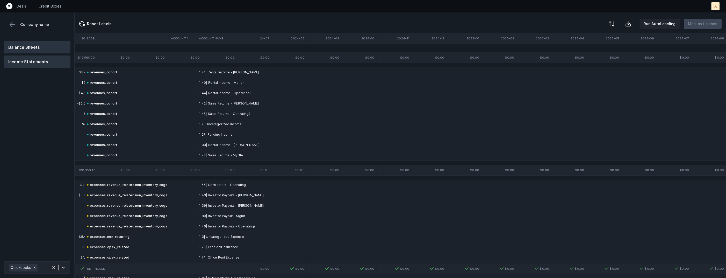
click at [27, 44] on button "Balance Sheets" at bounding box center [37, 47] width 66 height 12
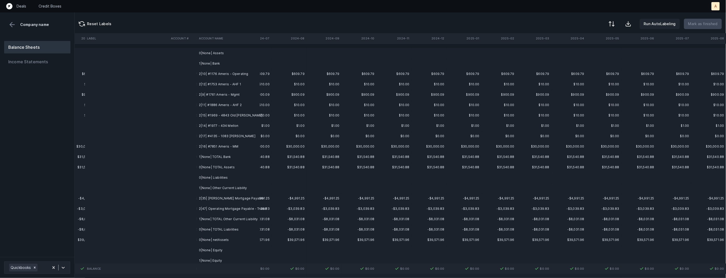
click at [233, 74] on td "2|10| #1176 Ameris - Operating" at bounding box center [228, 74] width 63 height 10
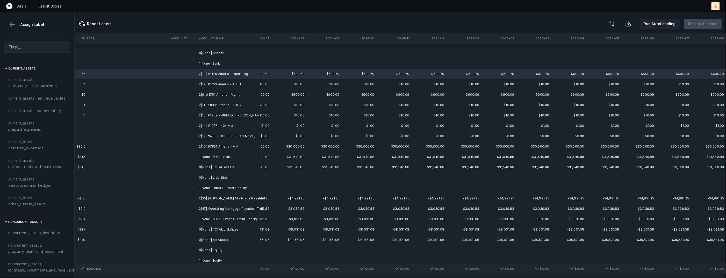
click at [205, 144] on td "2|16| #7851 Ameris - MM" at bounding box center [228, 146] width 63 height 10
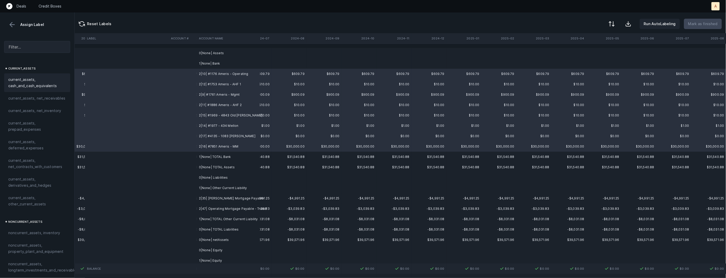
click at [54, 85] on span "current_assets, cash_and_cash_equivalents" at bounding box center [37, 82] width 58 height 12
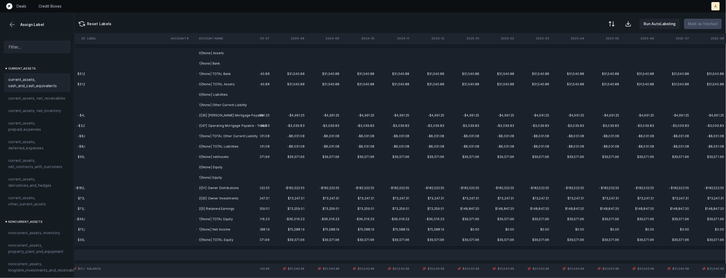
click at [216, 115] on td "2|35| Coleman Mortgage Payable" at bounding box center [228, 115] width 63 height 10
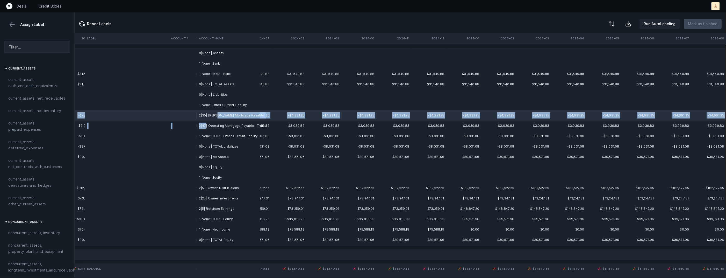
click at [206, 126] on td "2|47| Operating Mortgage Payable - Truist?" at bounding box center [228, 125] width 63 height 10
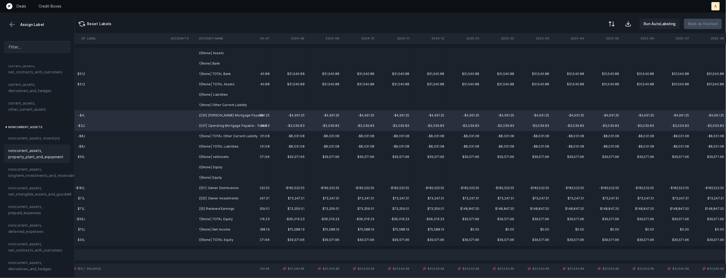
scroll to position [246, 0]
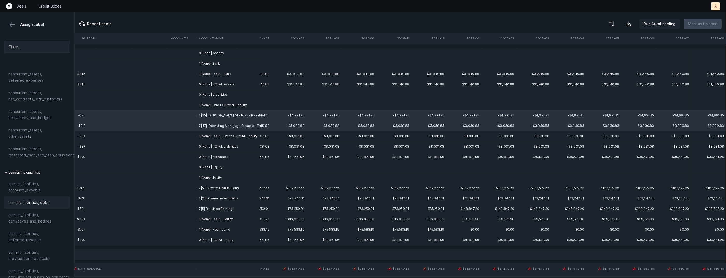
click at [31, 199] on span "current_liabilities, debt" at bounding box center [28, 202] width 41 height 6
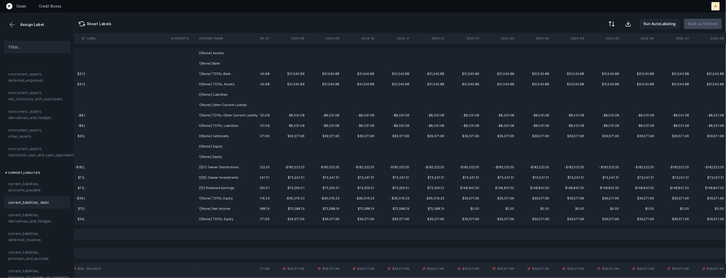
click at [206, 166] on td "2|51| Owner Distributions" at bounding box center [228, 167] width 63 height 10
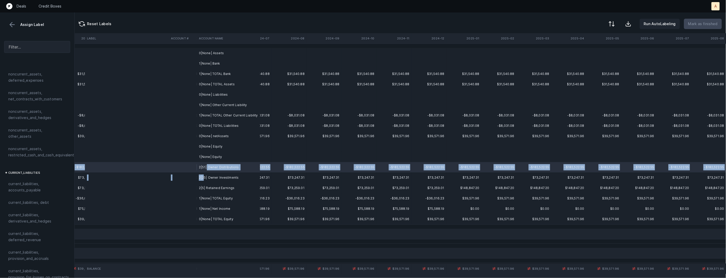
click at [203, 175] on td "2|25| Owner Investments" at bounding box center [228, 177] width 63 height 10
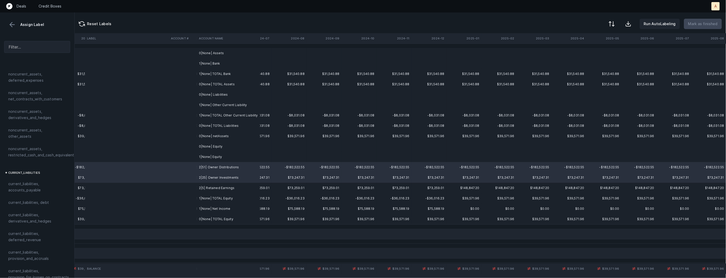
click at [211, 163] on td "2|51| Owner Distributions" at bounding box center [228, 167] width 63 height 10
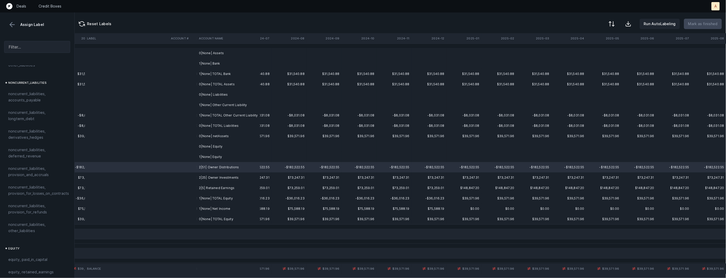
scroll to position [560, 0]
click at [37, 204] on span "equity, retained_earnings" at bounding box center [30, 207] width 45 height 6
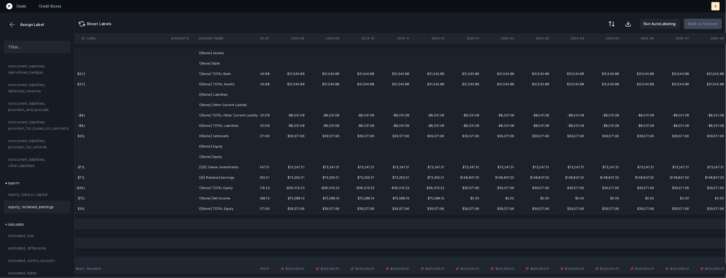
click at [217, 166] on td "2|25| Owner Investments" at bounding box center [228, 167] width 63 height 10
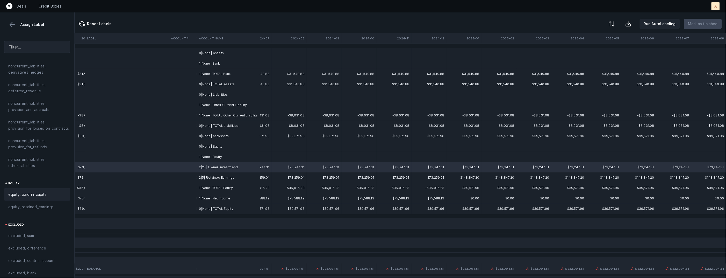
click at [33, 191] on span "equity, paid_in_capital" at bounding box center [27, 194] width 39 height 6
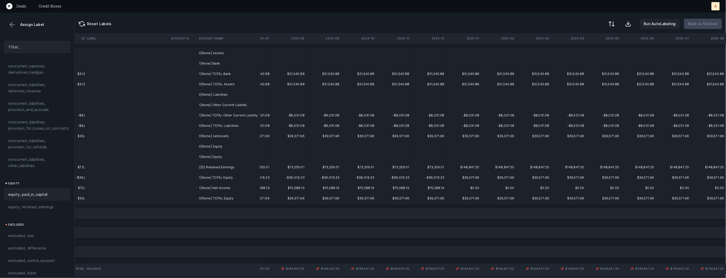
click at [191, 164] on td at bounding box center [183, 167] width 28 height 10
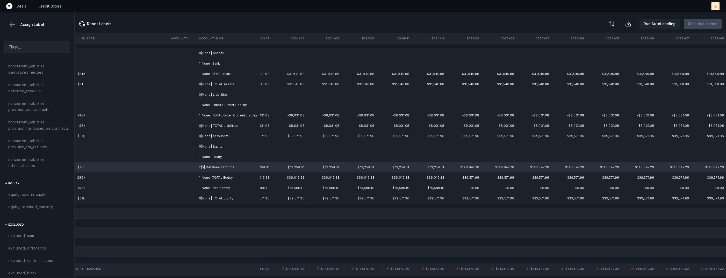
click at [206, 186] on td "1|None| Net Income" at bounding box center [228, 188] width 63 height 10
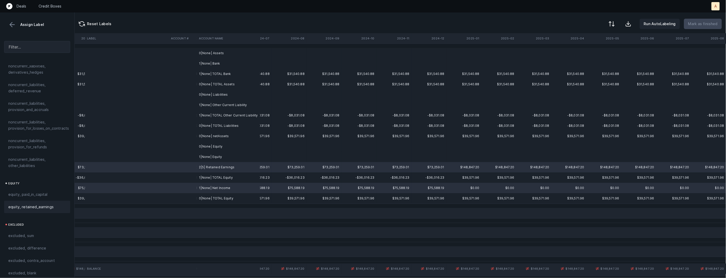
click at [42, 204] on span "equity, retained_earnings" at bounding box center [30, 207] width 45 height 6
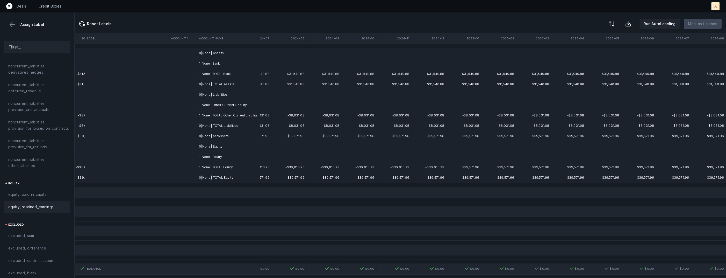
click at [244, 59] on td "1|None| Bank" at bounding box center [228, 63] width 63 height 10
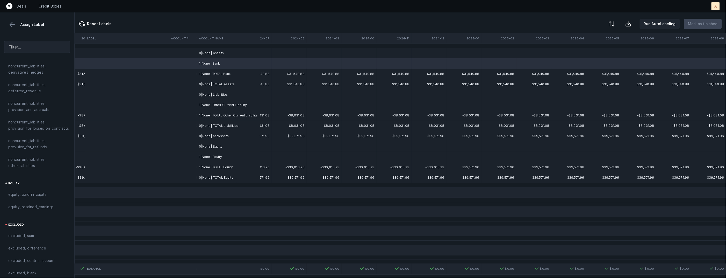
click at [243, 54] on td "0|None| Assets" at bounding box center [228, 53] width 63 height 10
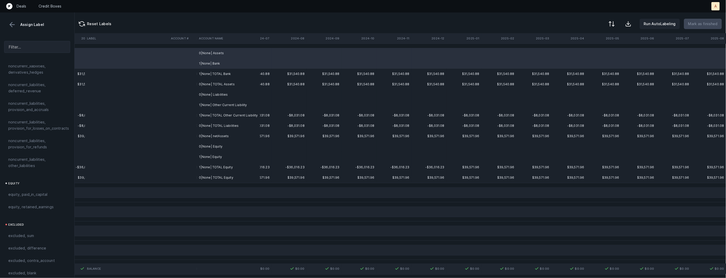
click at [222, 93] on td "0|None| Liabilities" at bounding box center [228, 94] width 63 height 10
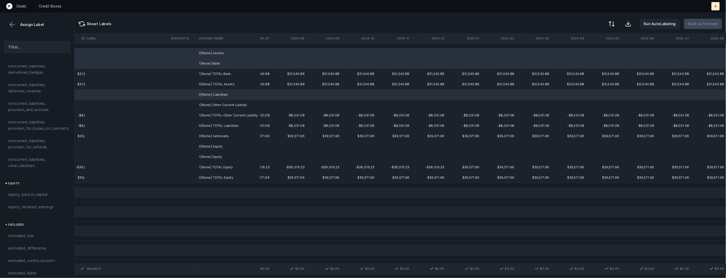
click at [220, 102] on td "1|None| Other Current Liability" at bounding box center [228, 105] width 63 height 10
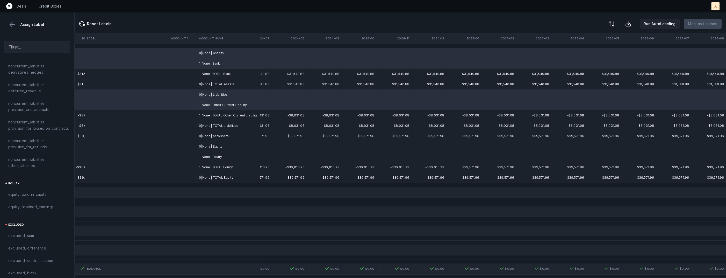
click at [217, 142] on td "0|None| Equity" at bounding box center [228, 146] width 63 height 10
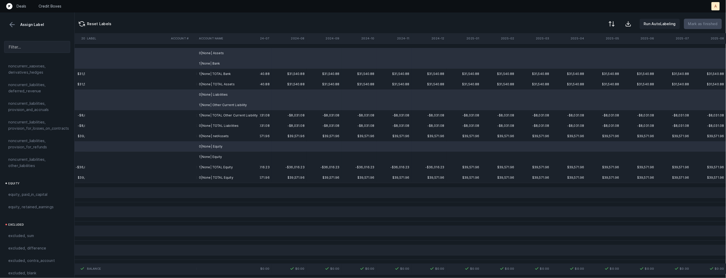
click at [212, 161] on td "1|None| Equity" at bounding box center [228, 157] width 63 height 10
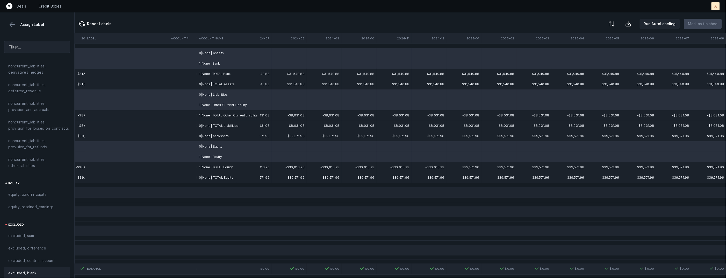
click at [52, 267] on div "excluded, blank" at bounding box center [37, 273] width 66 height 12
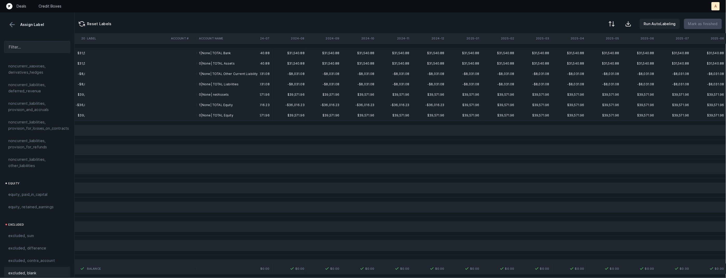
click at [212, 95] on td "0|None| netAssets" at bounding box center [228, 94] width 63 height 10
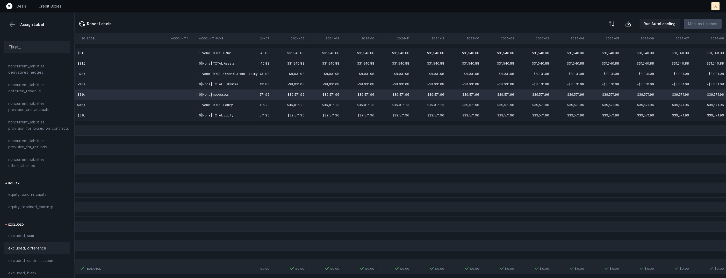
click at [32, 245] on span "excluded, difference" at bounding box center [27, 248] width 38 height 6
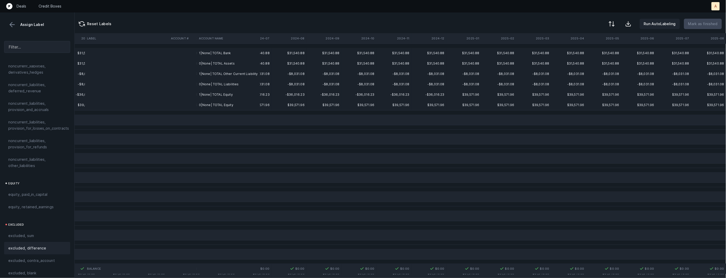
click at [215, 51] on td "1|None| TOTAL Bank" at bounding box center [228, 53] width 63 height 10
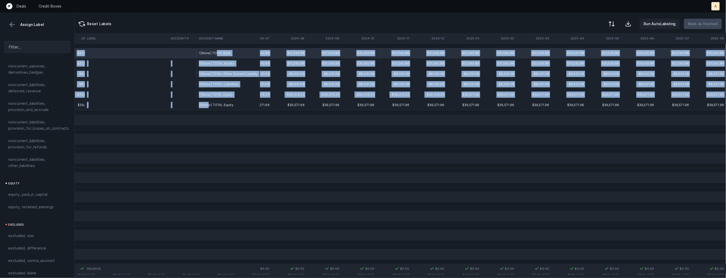
click at [208, 102] on td "0|None| TOTAL Equity" at bounding box center [228, 105] width 63 height 10
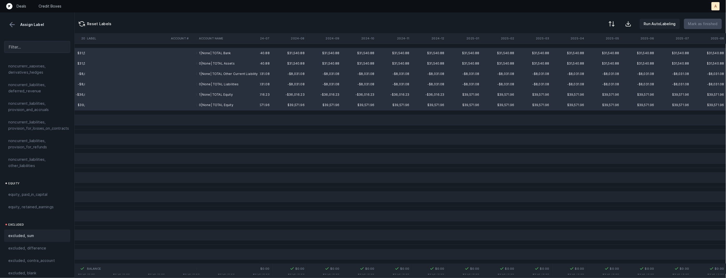
click at [35, 232] on div "excluded, sum" at bounding box center [37, 235] width 58 height 6
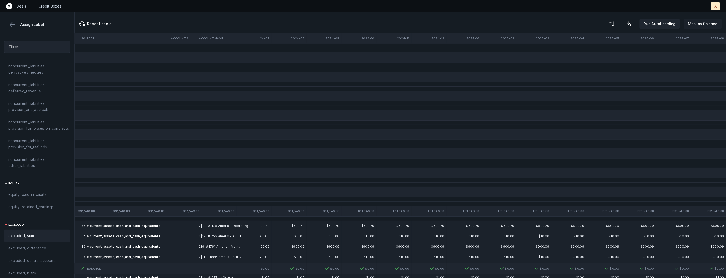
click at [706, 19] on button "Mark as finished" at bounding box center [703, 24] width 38 height 10
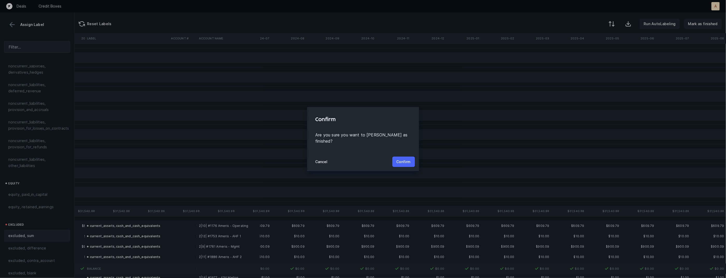
click at [400, 161] on p "Confirm" at bounding box center [404, 162] width 14 height 6
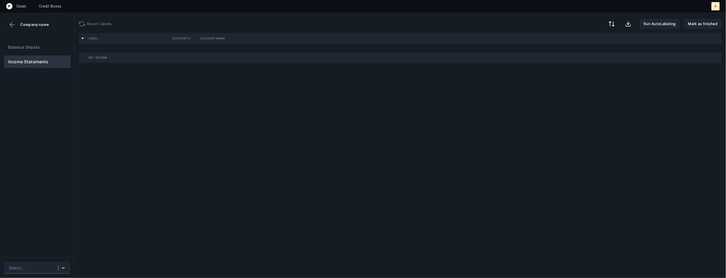
click at [53, 268] on div "Select..." at bounding box center [32, 267] width 52 height 9
click at [58, 181] on div "Balance Sheets Income Statements" at bounding box center [37, 147] width 75 height 220
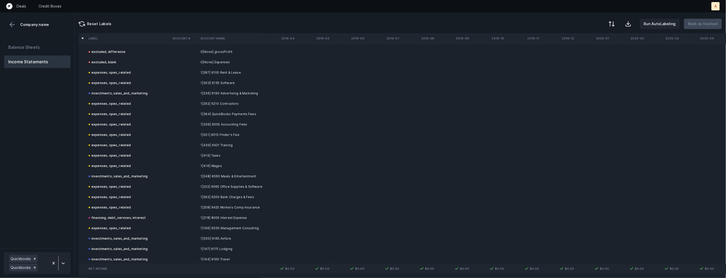
scroll to position [979, 0]
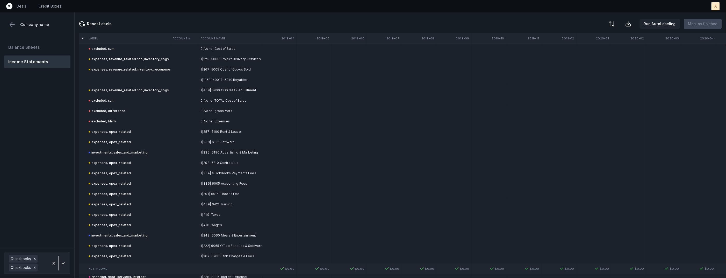
click at [188, 79] on td at bounding box center [184, 80] width 28 height 10
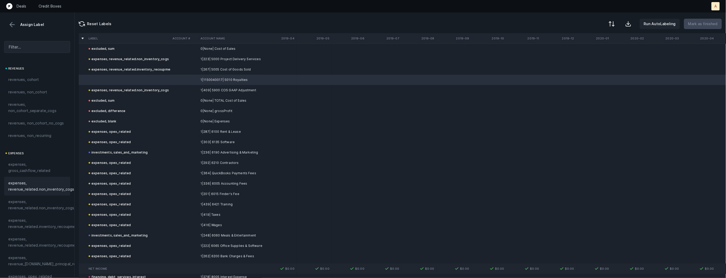
click at [49, 185] on span "expenses, revenue_related.non_inventory_cogs" at bounding box center [41, 186] width 66 height 12
click at [700, 24] on p "Mark as finished" at bounding box center [703, 24] width 30 height 6
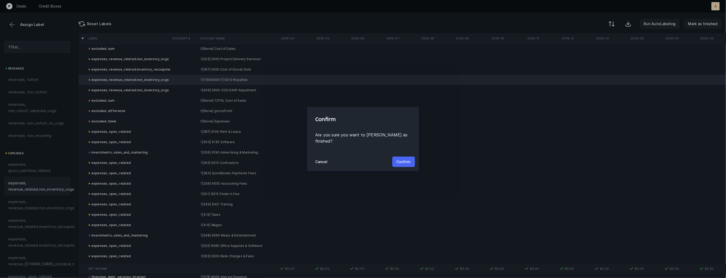
click at [401, 160] on p "Confirm" at bounding box center [404, 162] width 14 height 6
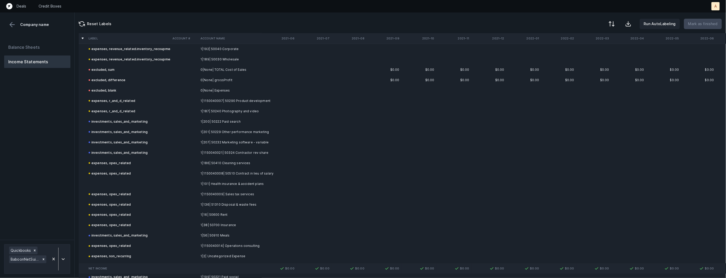
scroll to position [321, 0]
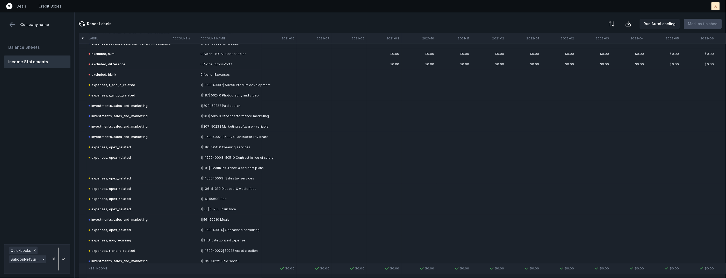
click at [128, 170] on td at bounding box center [129, 168] width 84 height 10
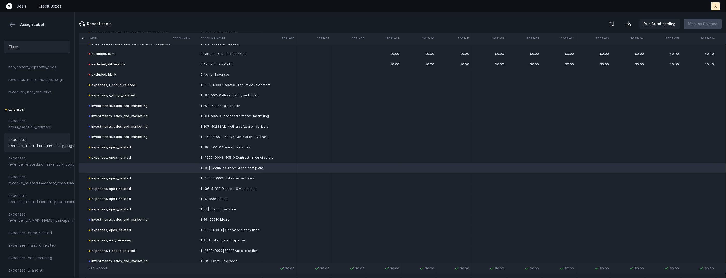
scroll to position [59, 0]
click at [30, 219] on span "expenses, opex_related" at bounding box center [30, 218] width 44 height 6
click at [704, 25] on p "Mark as finished" at bounding box center [703, 24] width 30 height 6
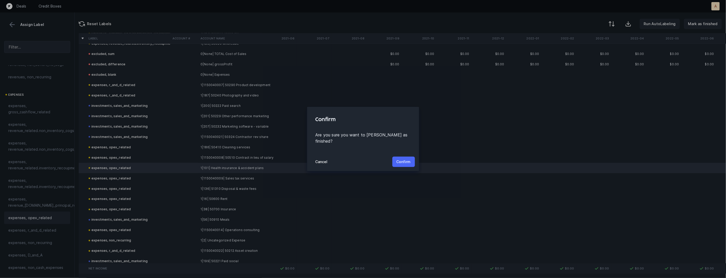
click at [404, 159] on p "Confirm" at bounding box center [404, 162] width 14 height 6
click at [404, 157] on button "Confirm" at bounding box center [404, 161] width 23 height 10
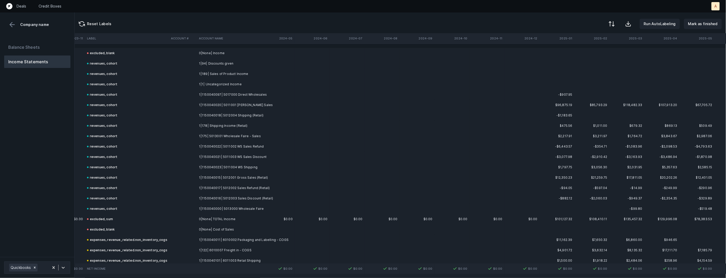
scroll to position [0, 1214]
